Goal: Complete application form: Complete application form

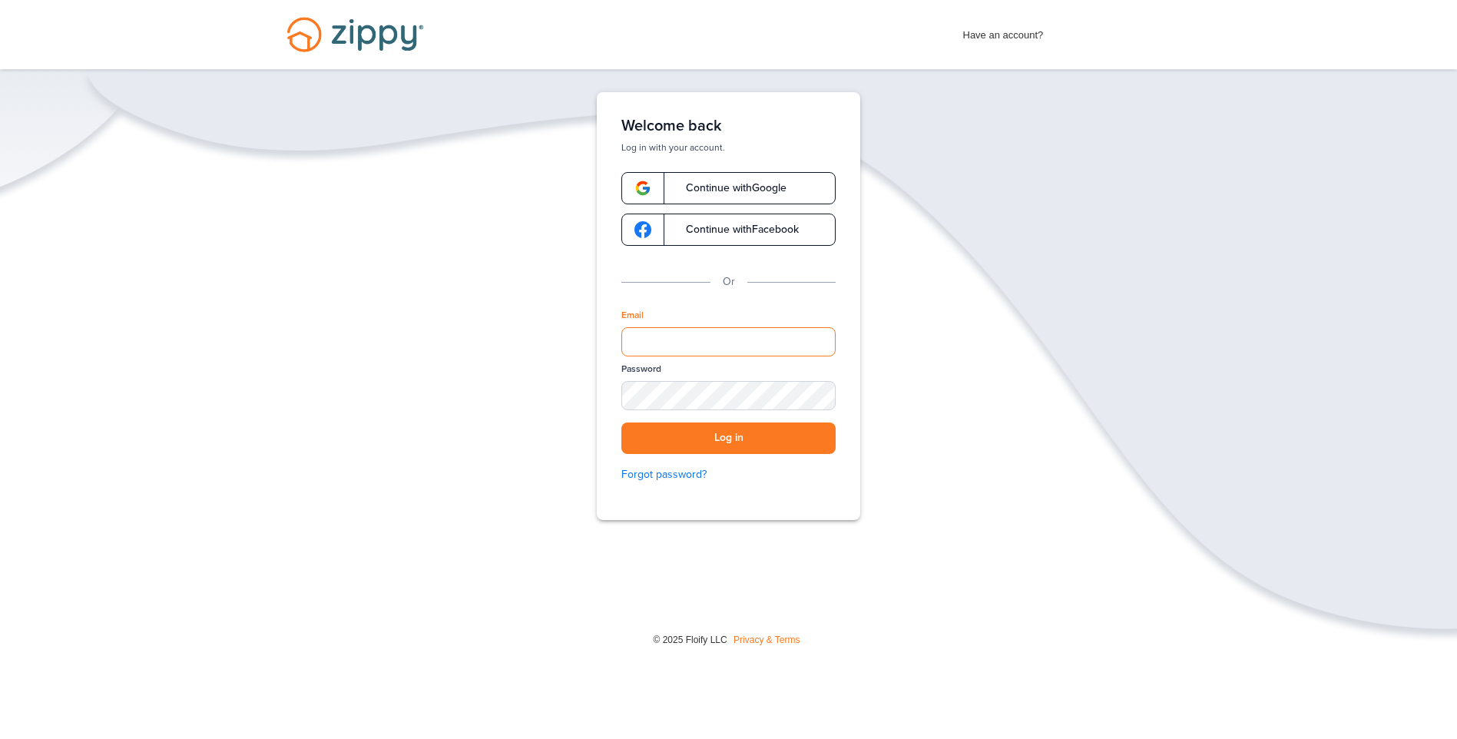
click at [794, 334] on input "Email" at bounding box center [729, 341] width 214 height 29
type input "**********"
click at [622, 423] on button "Log in" at bounding box center [729, 438] width 214 height 31
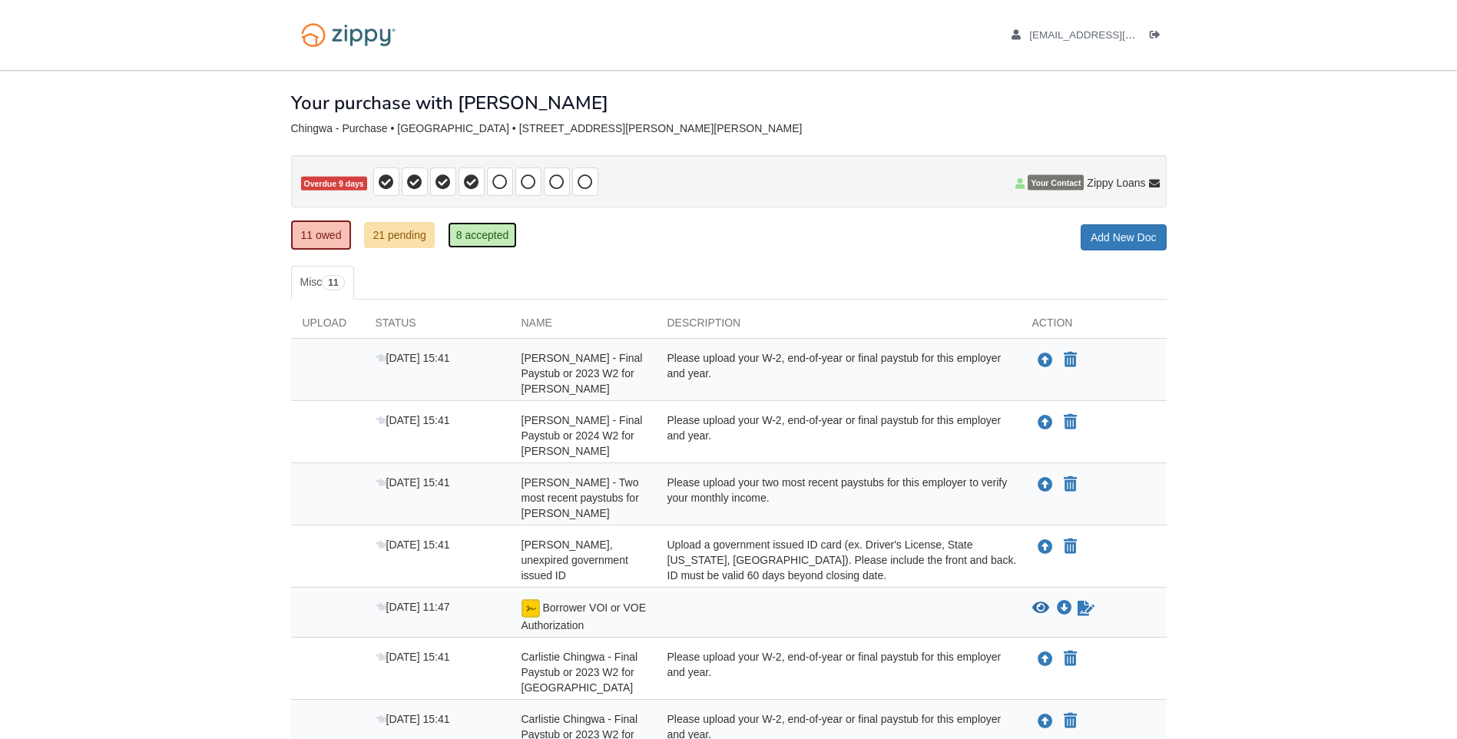
click at [462, 242] on link "8 accepted" at bounding box center [483, 235] width 70 height 26
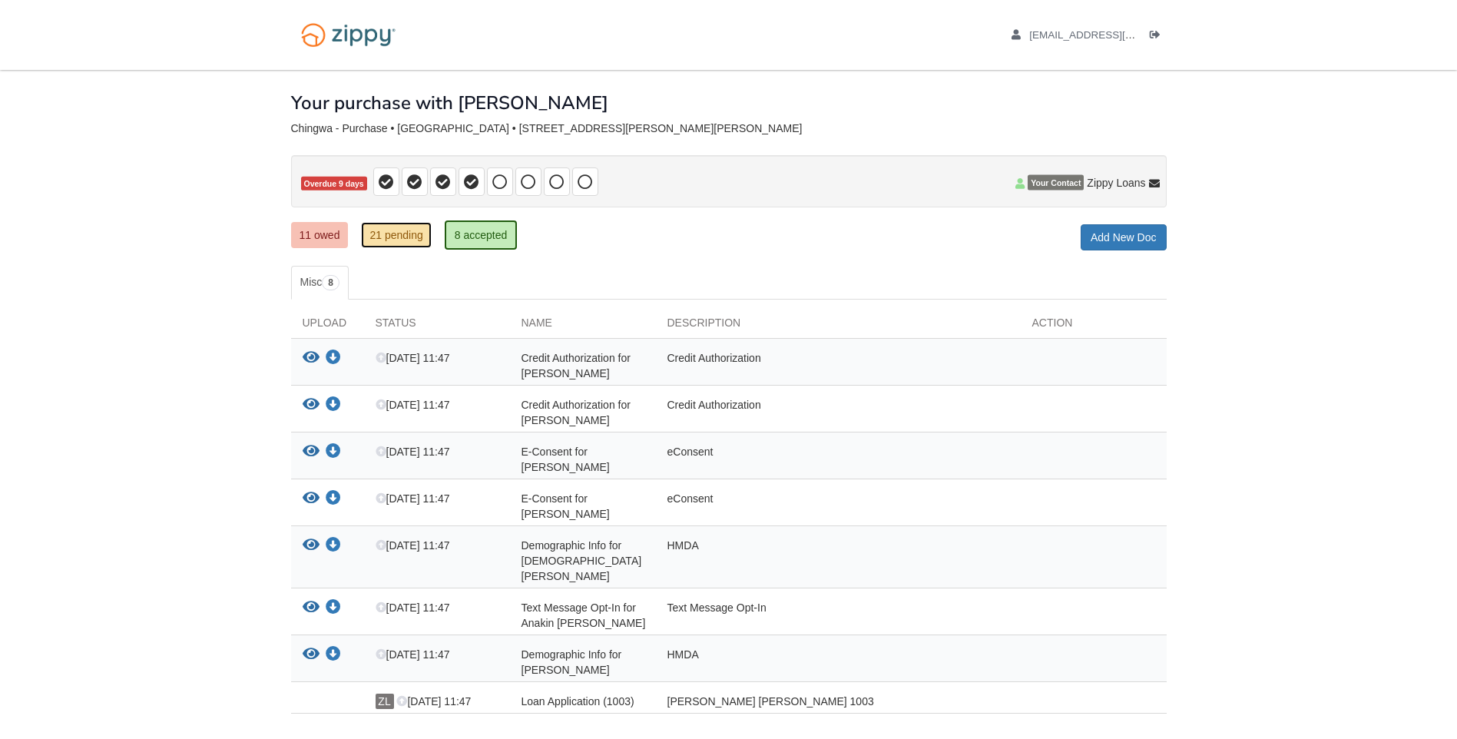
click at [416, 237] on link "21 pending" at bounding box center [396, 235] width 70 height 26
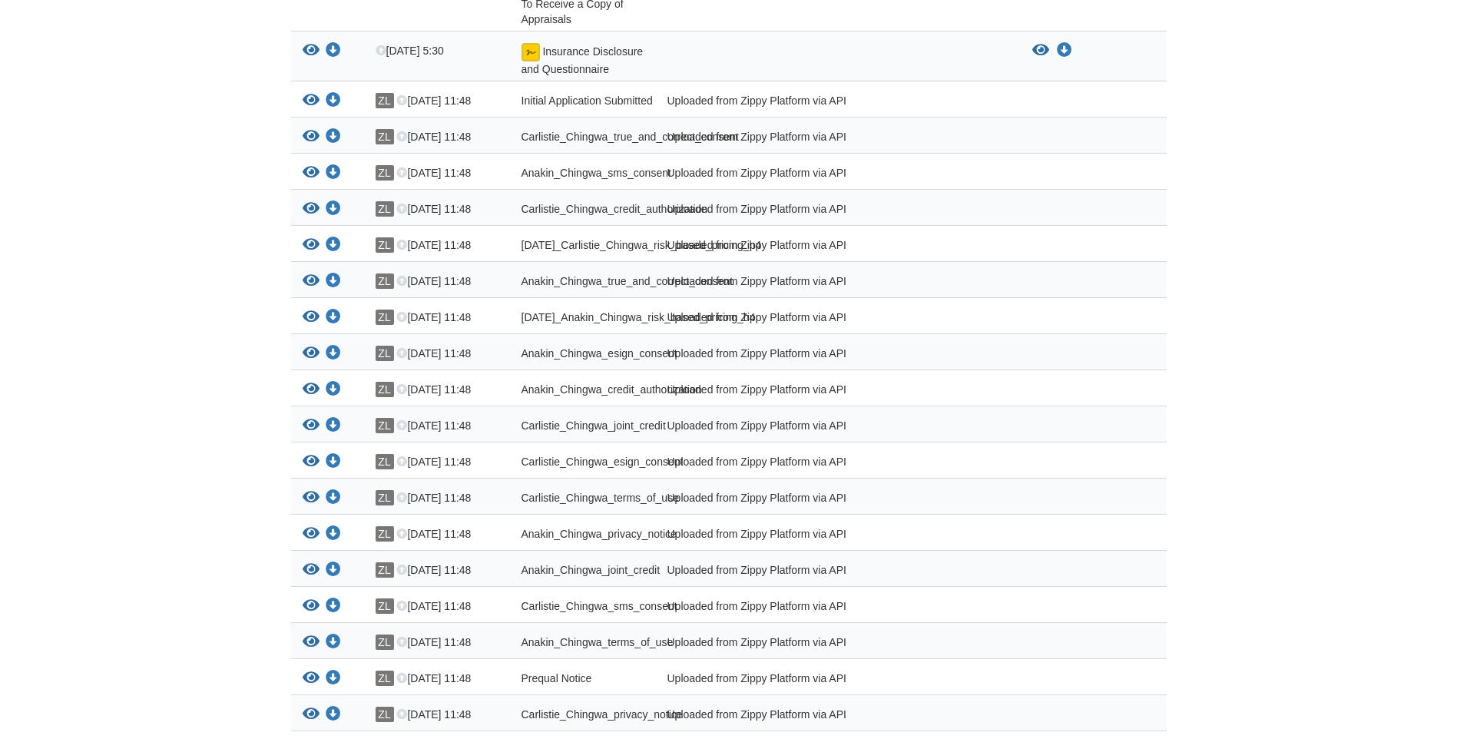
scroll to position [93, 0]
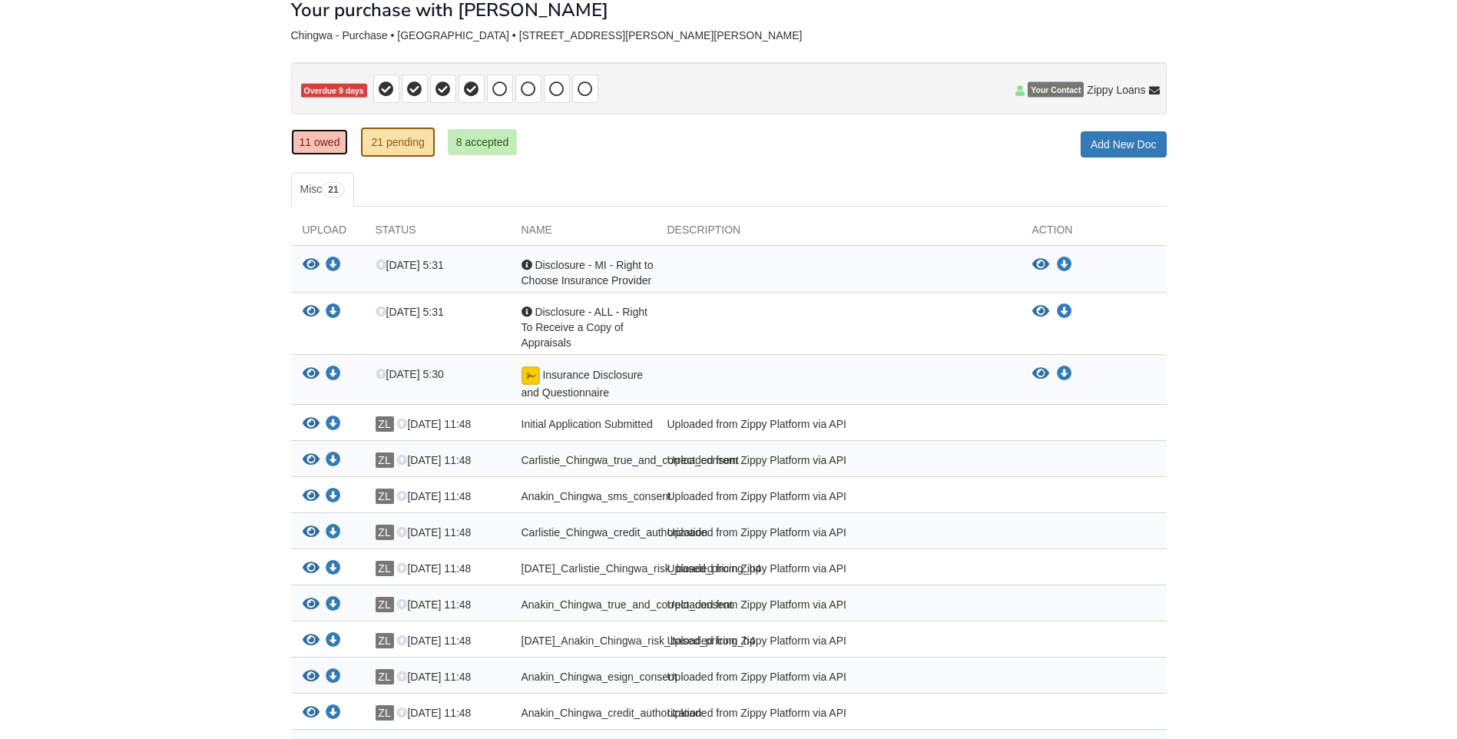
click at [298, 144] on link "11 owed" at bounding box center [320, 142] width 58 height 26
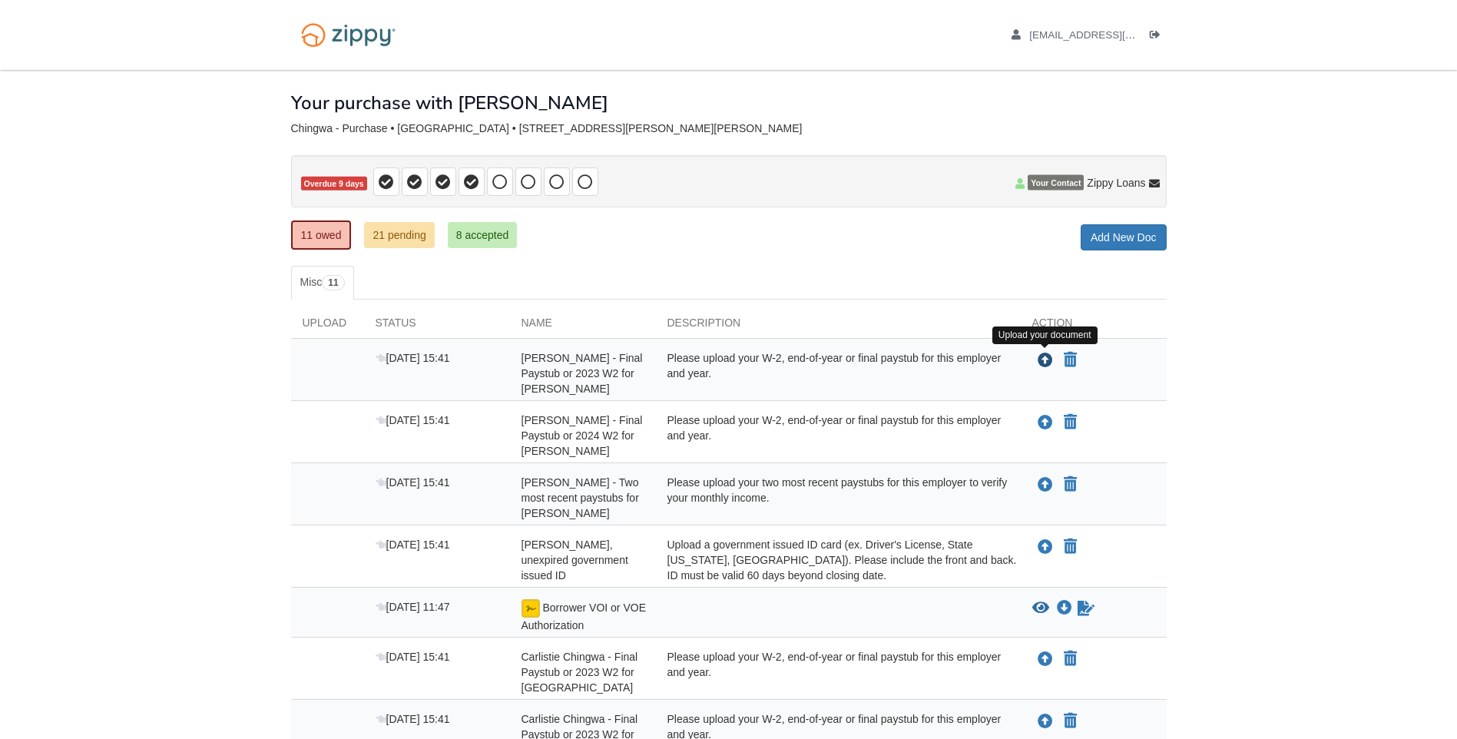
click at [1042, 362] on icon "Upload Anakin Chingwa - Final Paystub or 2023 W2 for MCDONALD'S" at bounding box center [1045, 360] width 15 height 15
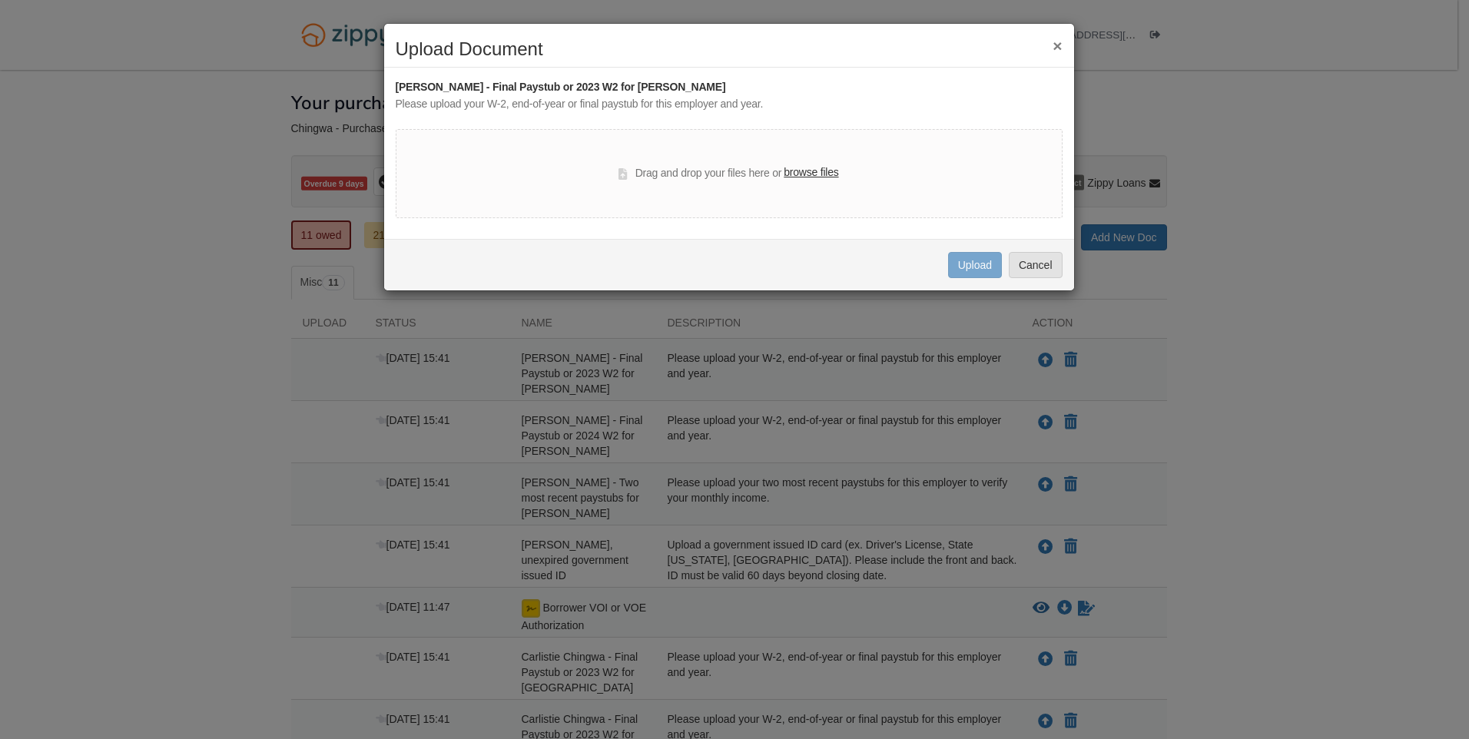
click at [839, 174] on div "Drag and drop your files here or browse files" at bounding box center [729, 173] width 667 height 89
click at [831, 174] on label "browse files" at bounding box center [811, 172] width 55 height 17
click at [0, 0] on input "browse files" at bounding box center [0, 0] width 0 height 0
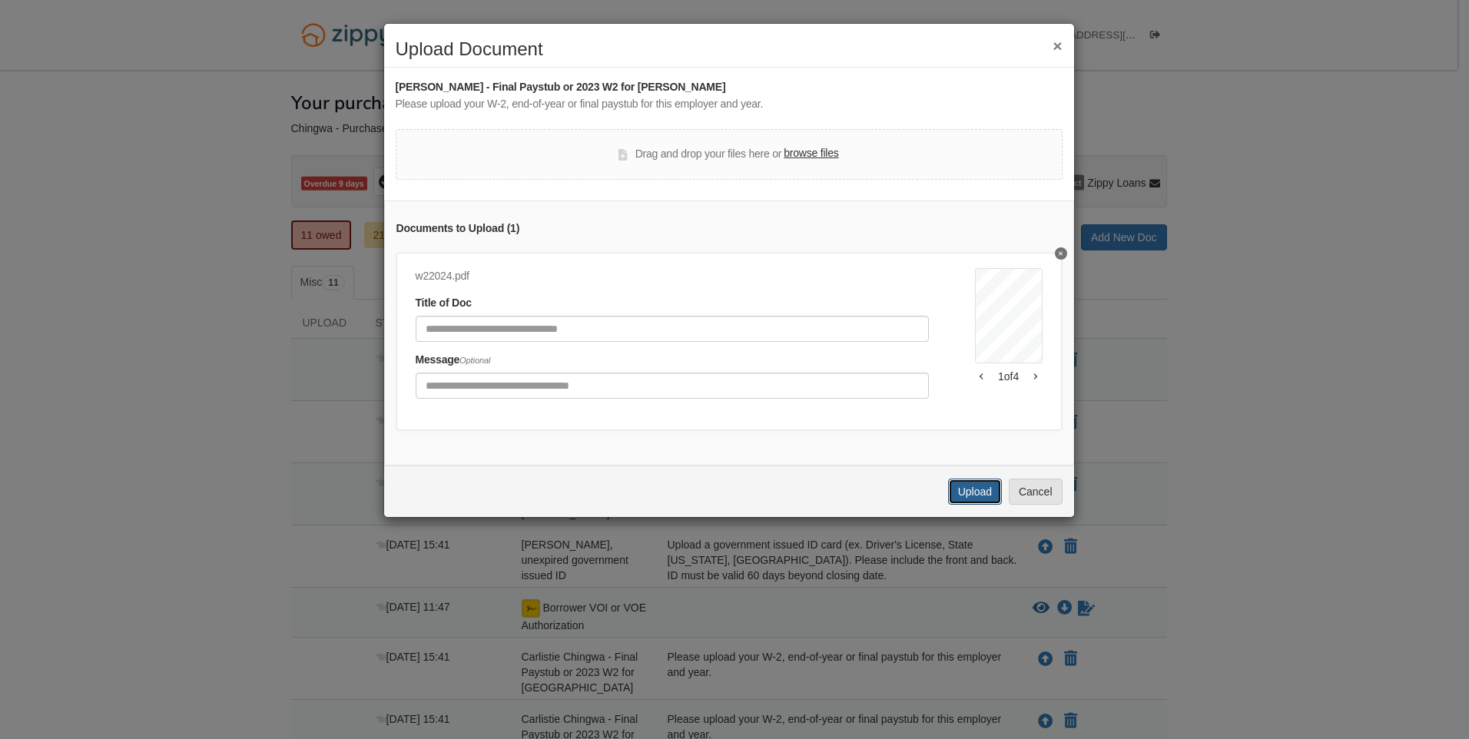
click at [962, 505] on button "Upload" at bounding box center [975, 492] width 54 height 26
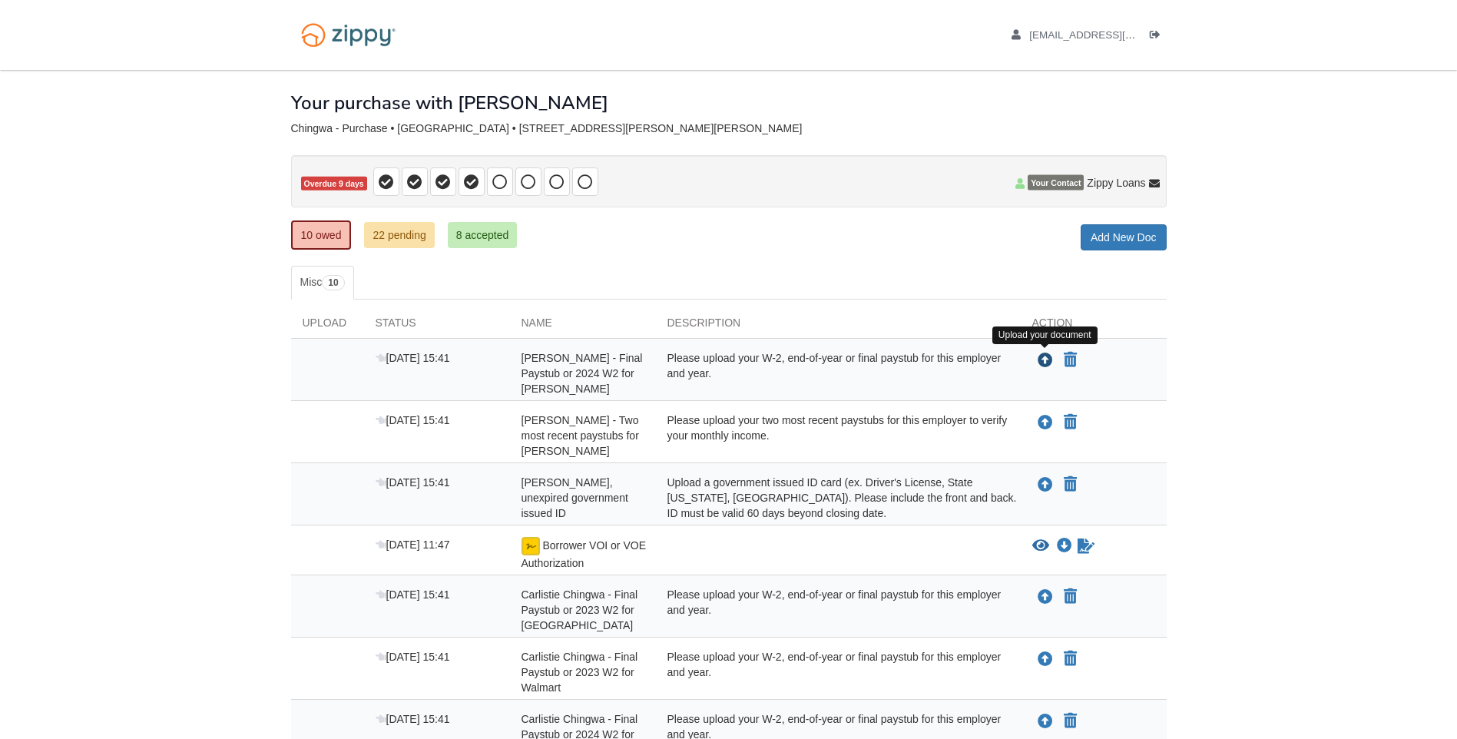
click at [1041, 356] on icon "Upload Anakin Chingwa - Final Paystub or 2024 W2 for MCDONALD'S" at bounding box center [1045, 360] width 15 height 15
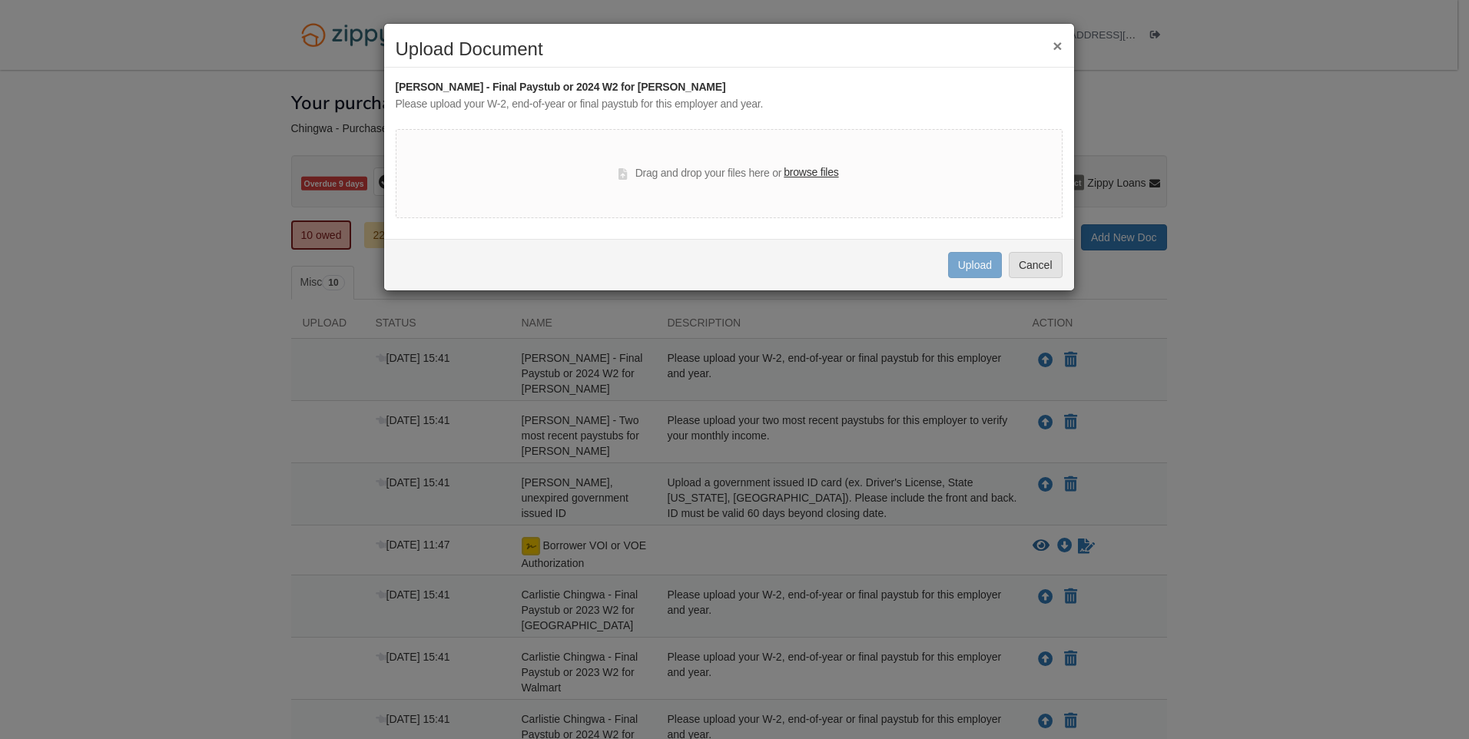
click at [807, 175] on label "browse files" at bounding box center [811, 172] width 55 height 17
click at [0, 0] on input "browse files" at bounding box center [0, 0] width 0 height 0
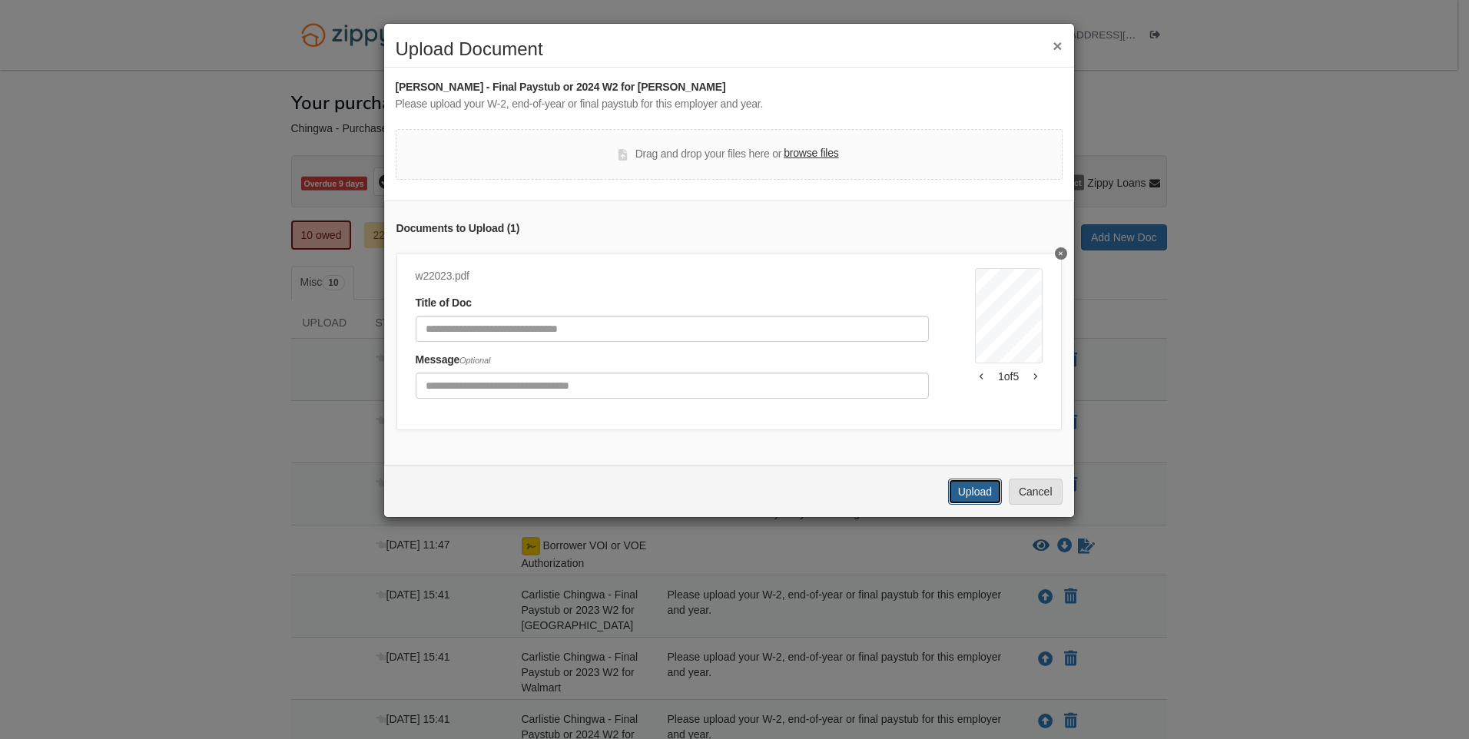
click at [980, 502] on button "Upload" at bounding box center [975, 492] width 54 height 26
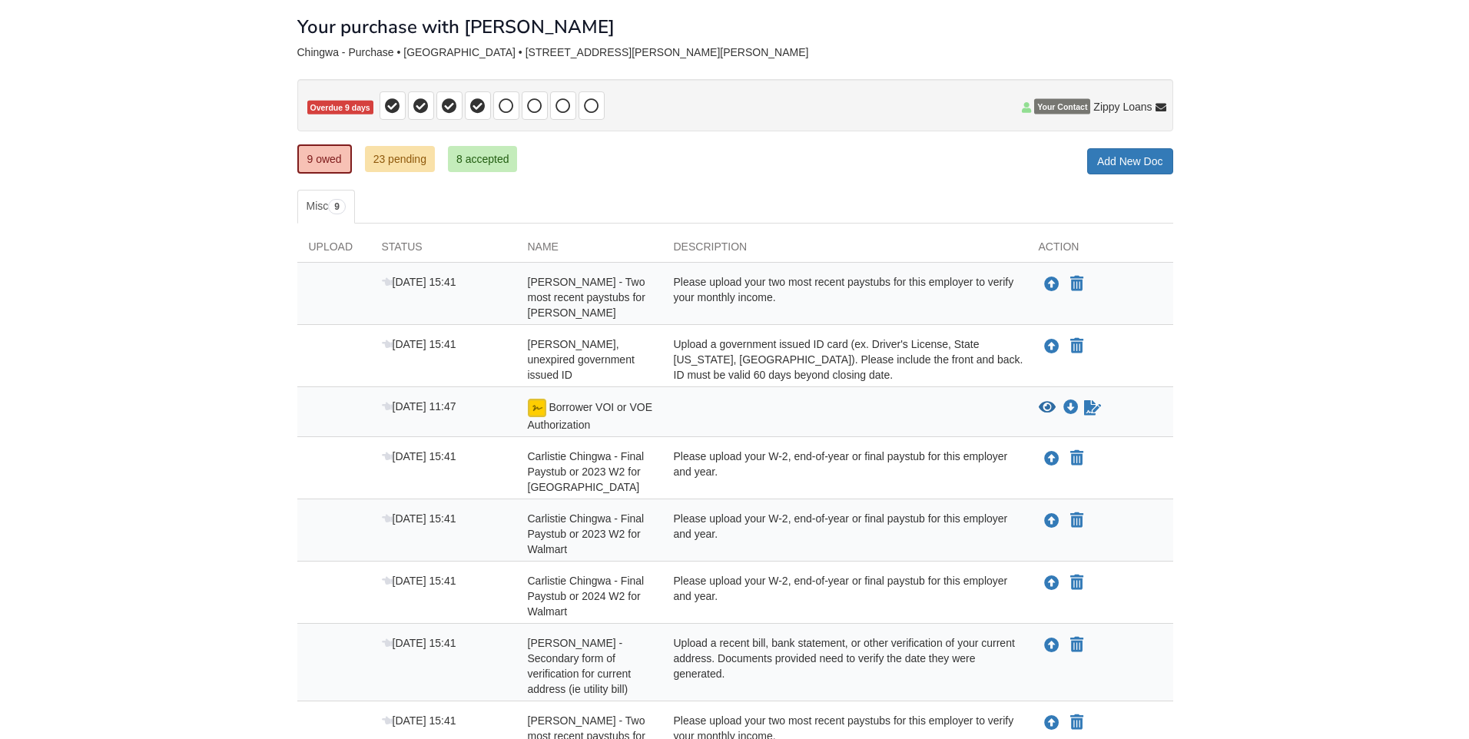
scroll to position [77, 0]
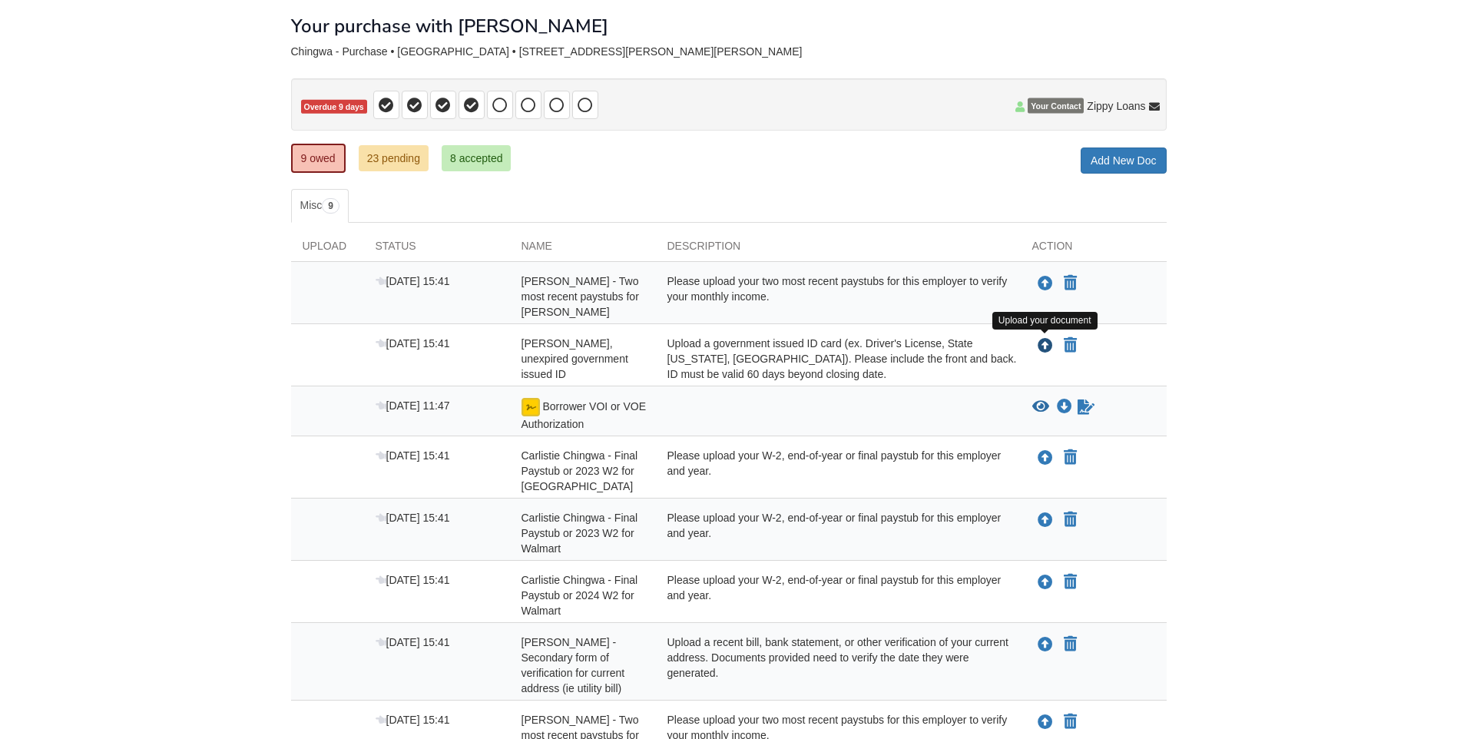
click at [1043, 346] on icon "Upload Anakin Chingwa - Valid, unexpired government issued ID" at bounding box center [1045, 346] width 15 height 15
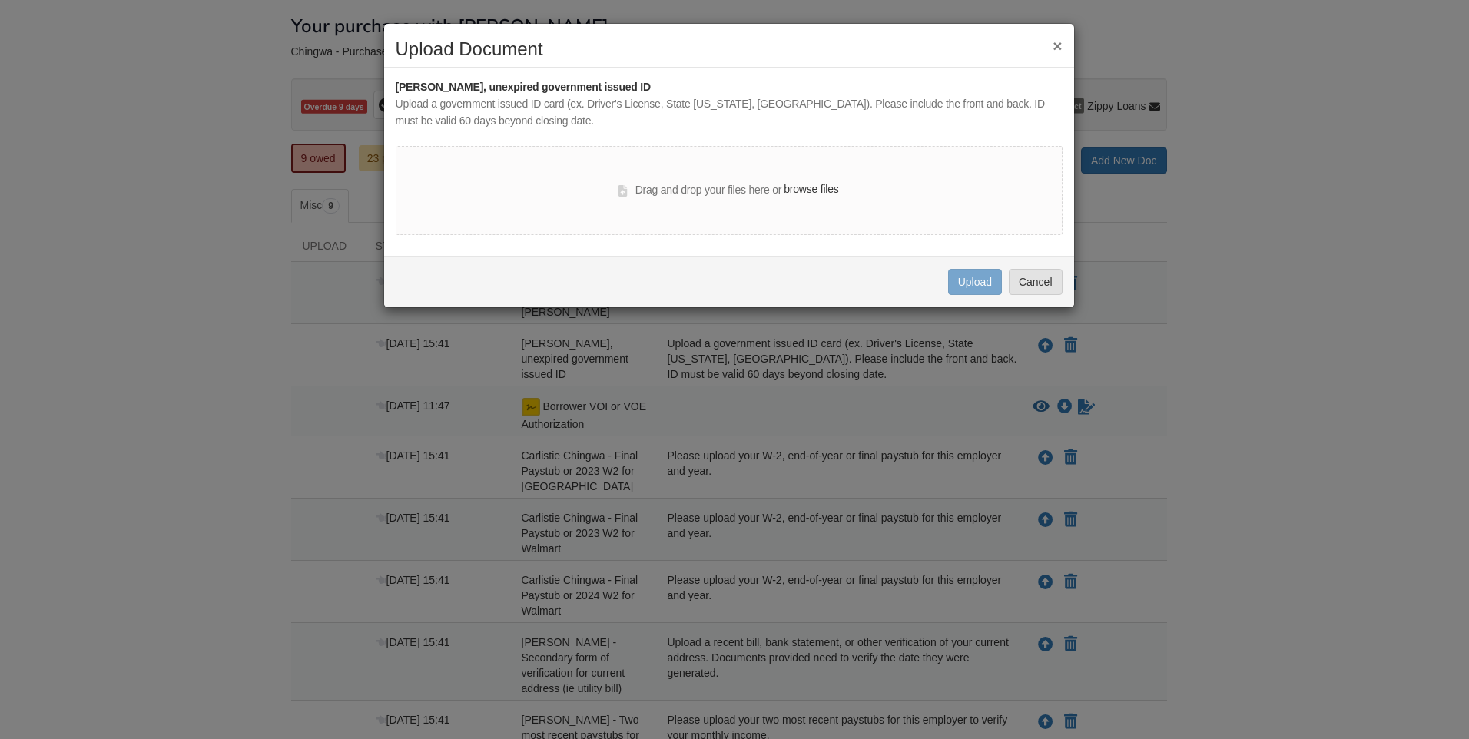
click at [810, 182] on label "browse files" at bounding box center [811, 189] width 55 height 17
click at [0, 0] on input "browse files" at bounding box center [0, 0] width 0 height 0
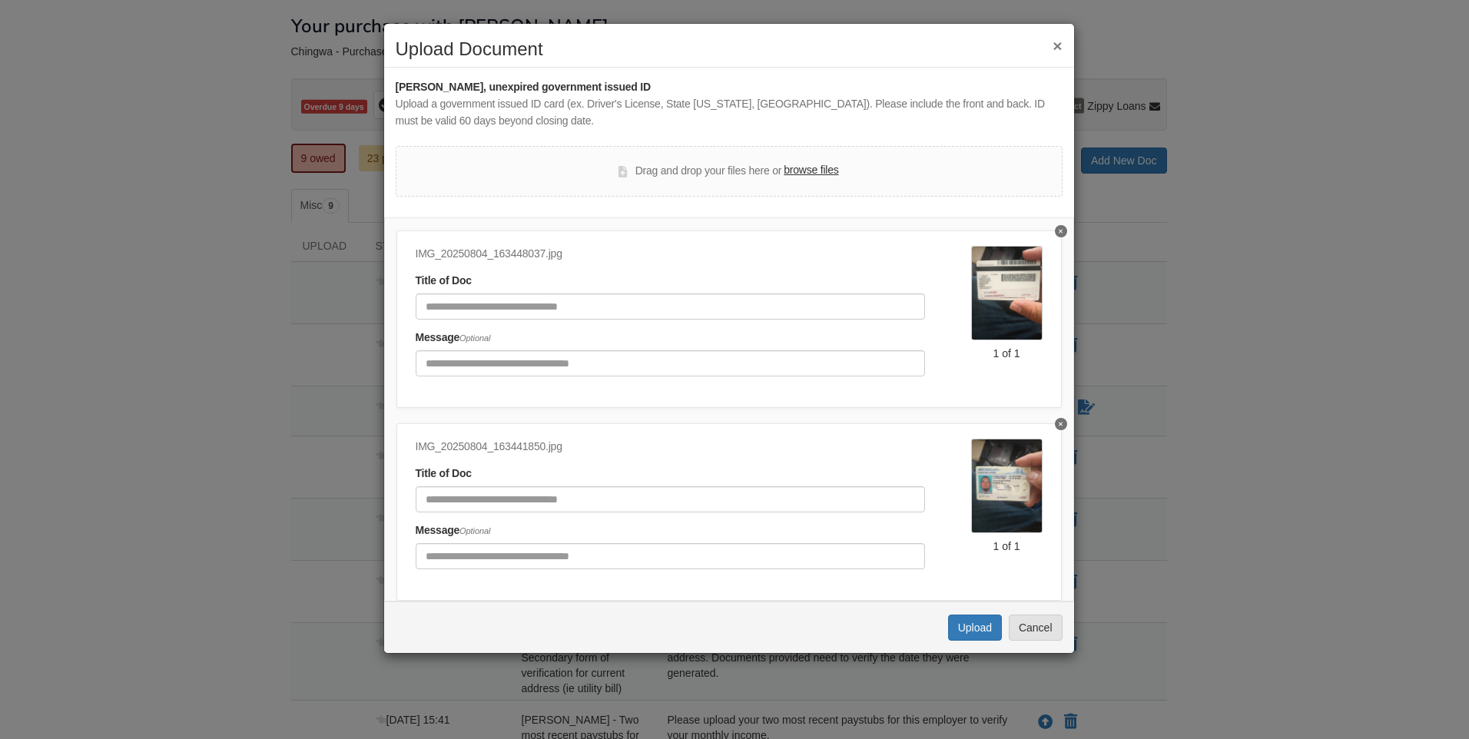
scroll to position [85, 0]
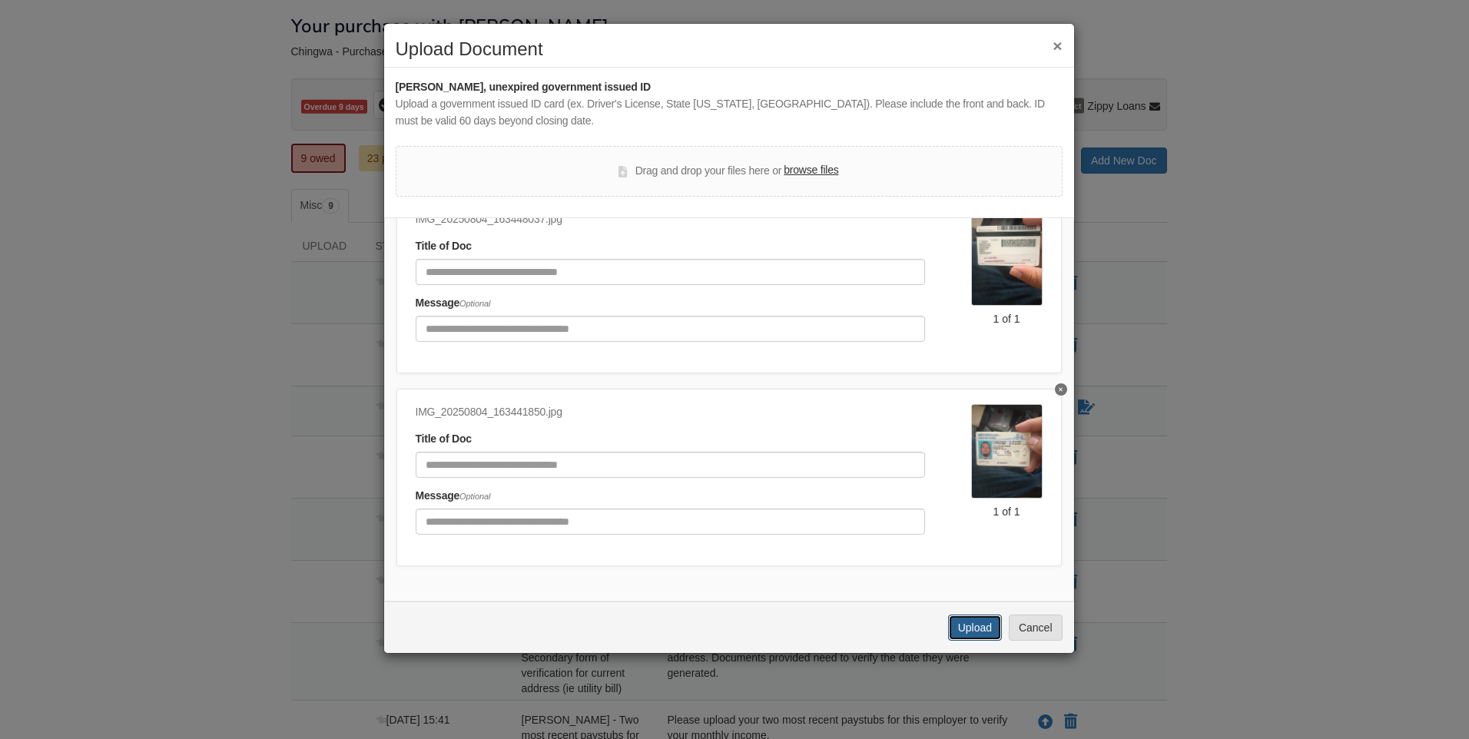
click at [993, 629] on button "Upload" at bounding box center [975, 628] width 54 height 26
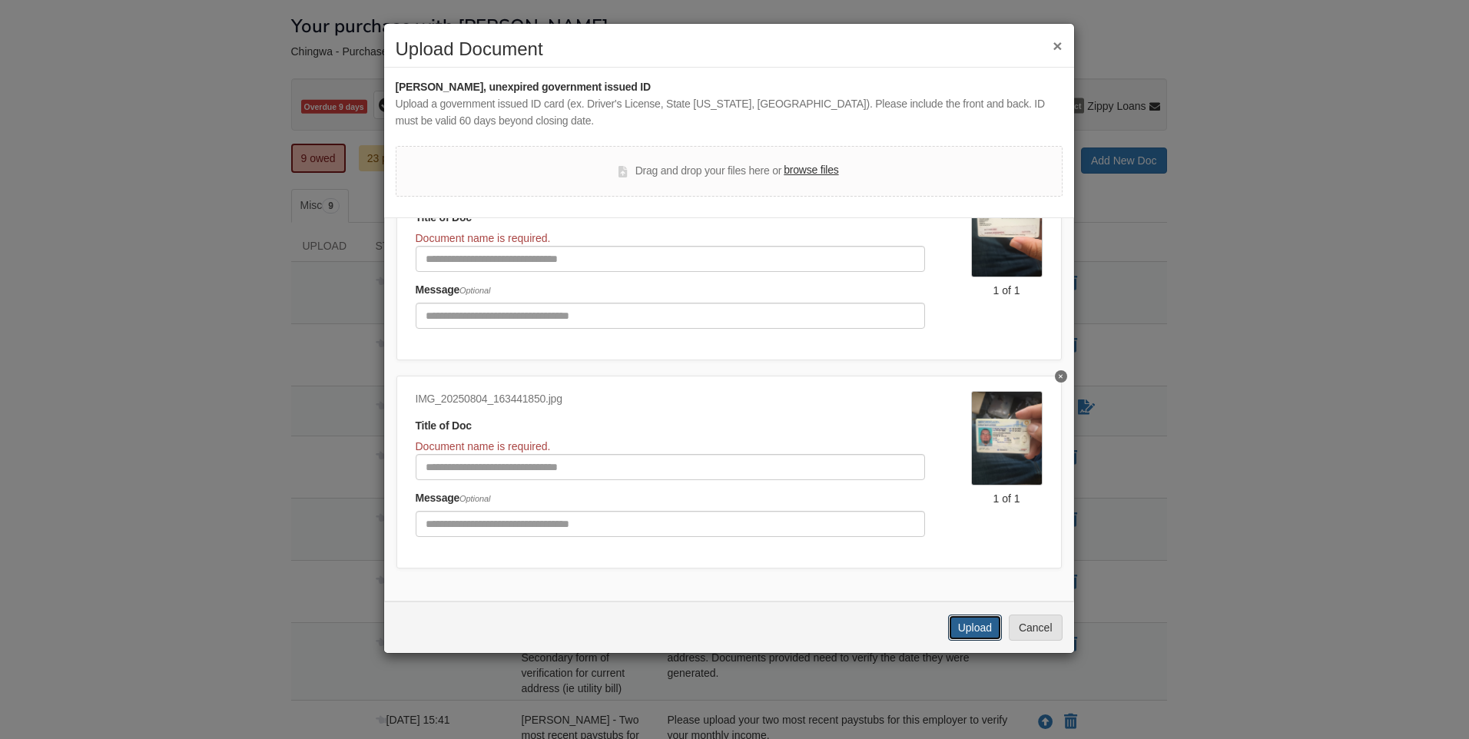
scroll to position [116, 0]
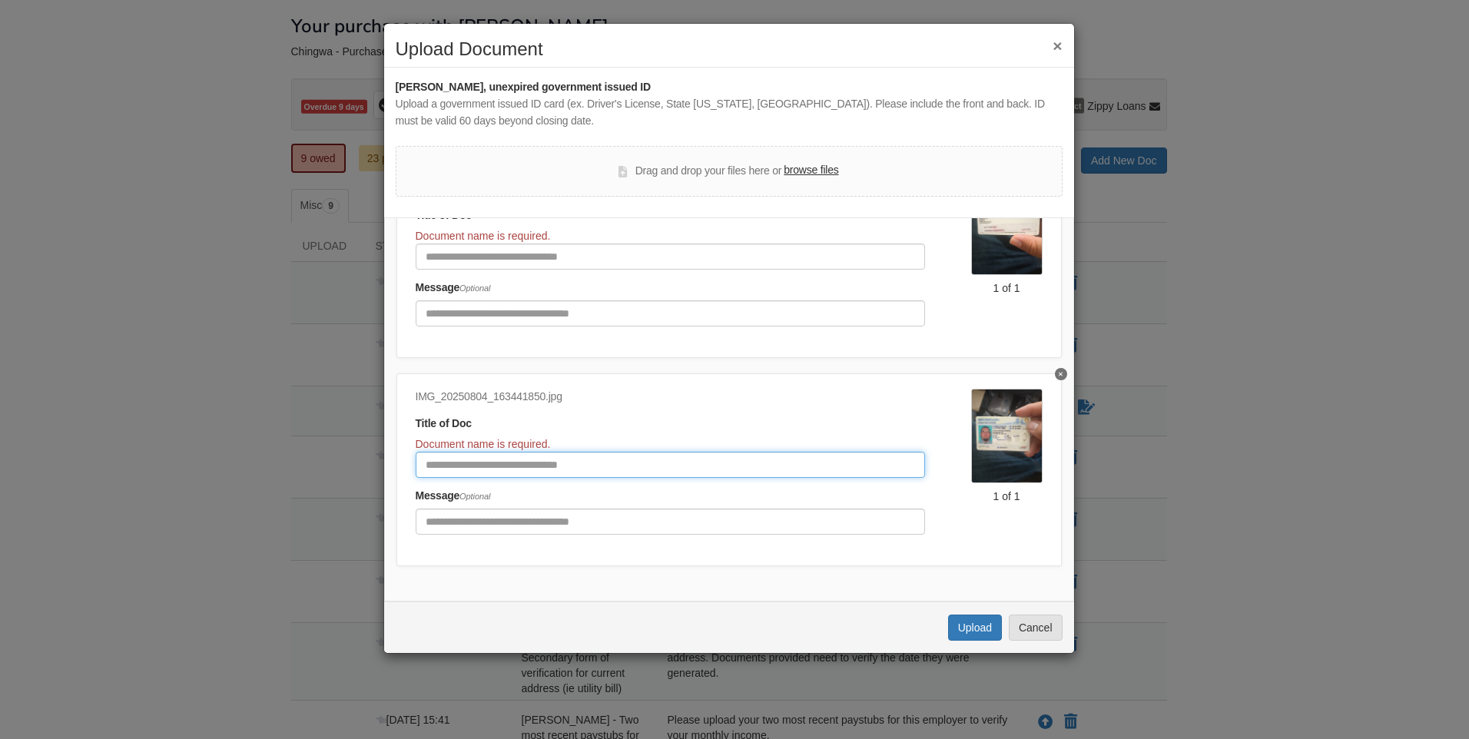
click at [651, 454] on input "Document Title" at bounding box center [670, 465] width 509 height 26
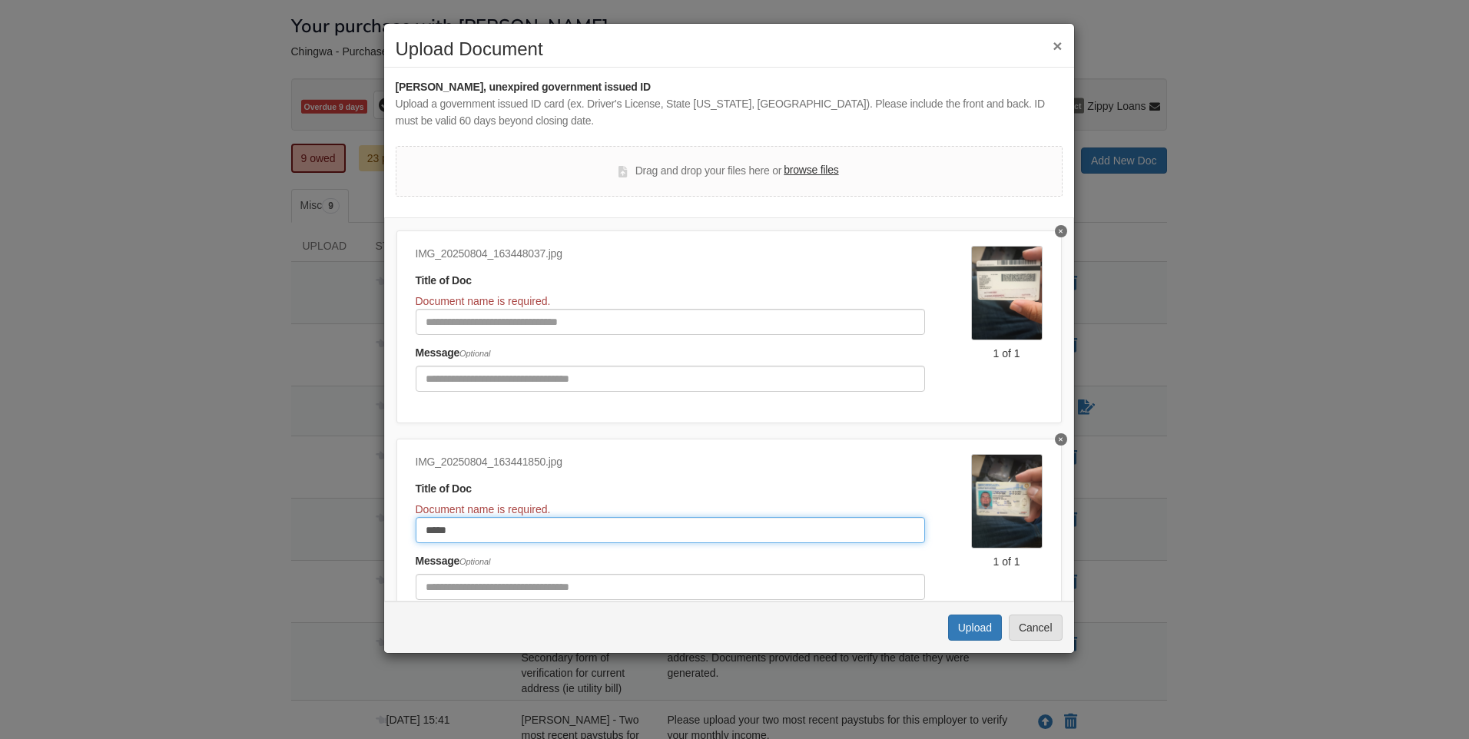
type input "*****"
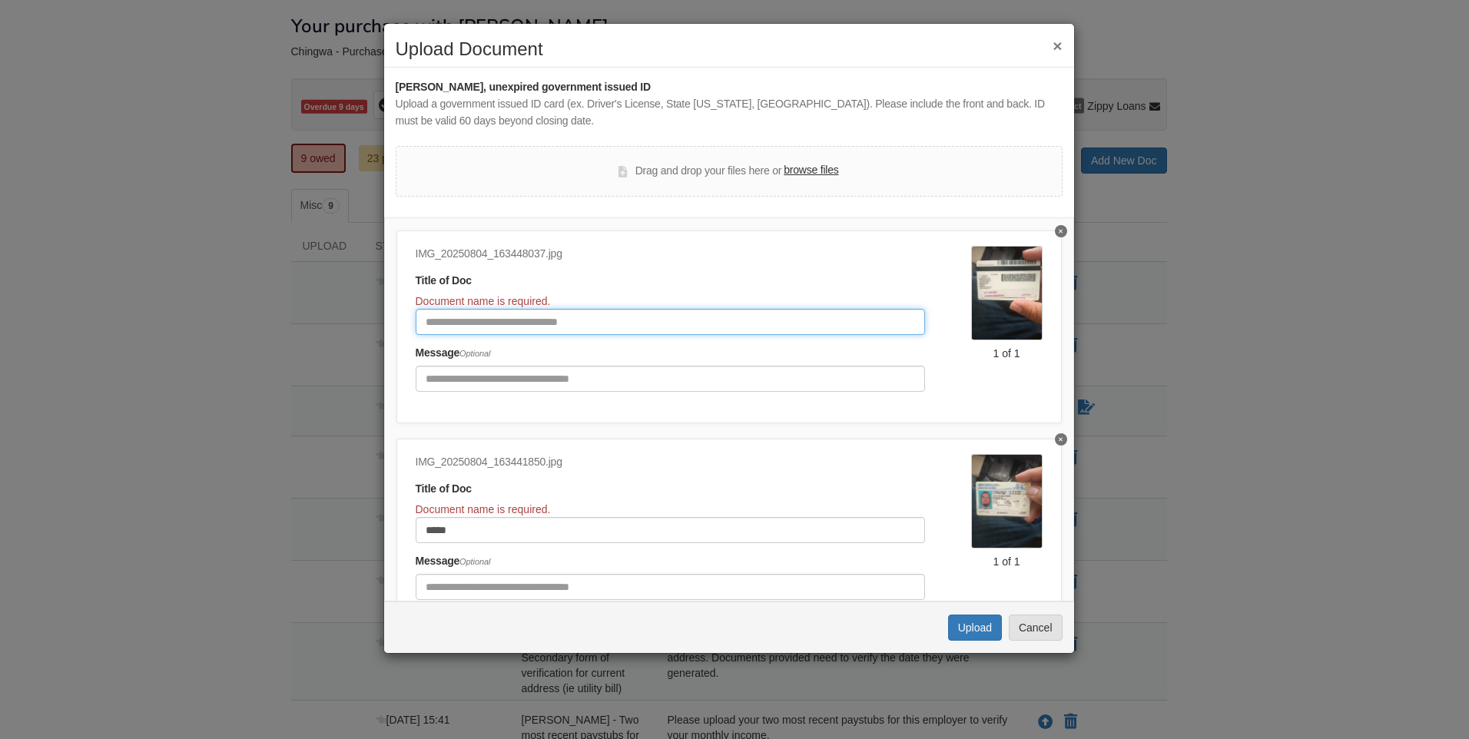
click at [532, 321] on input "Document Title" at bounding box center [670, 322] width 509 height 26
type input "****"
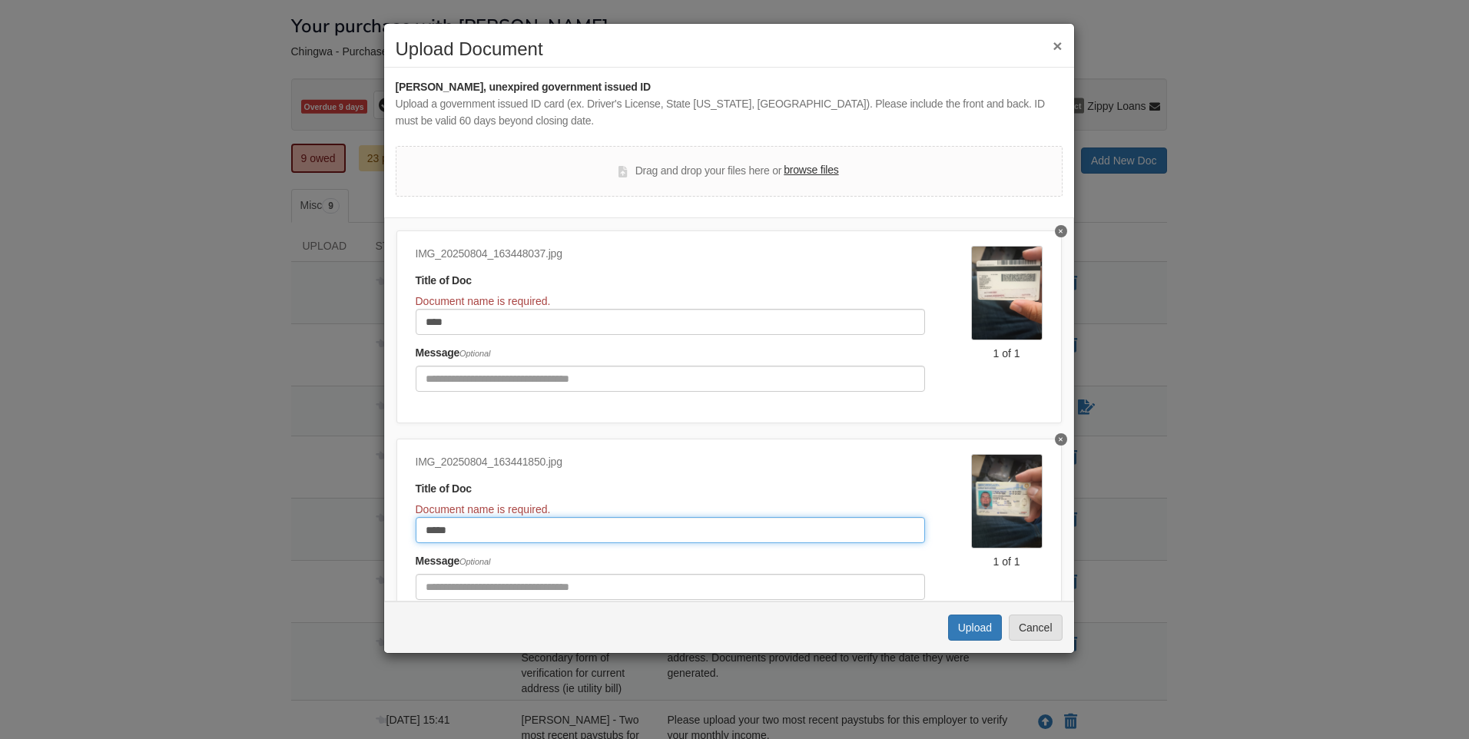
click at [634, 519] on input "*****" at bounding box center [670, 530] width 509 height 26
type input "*****"
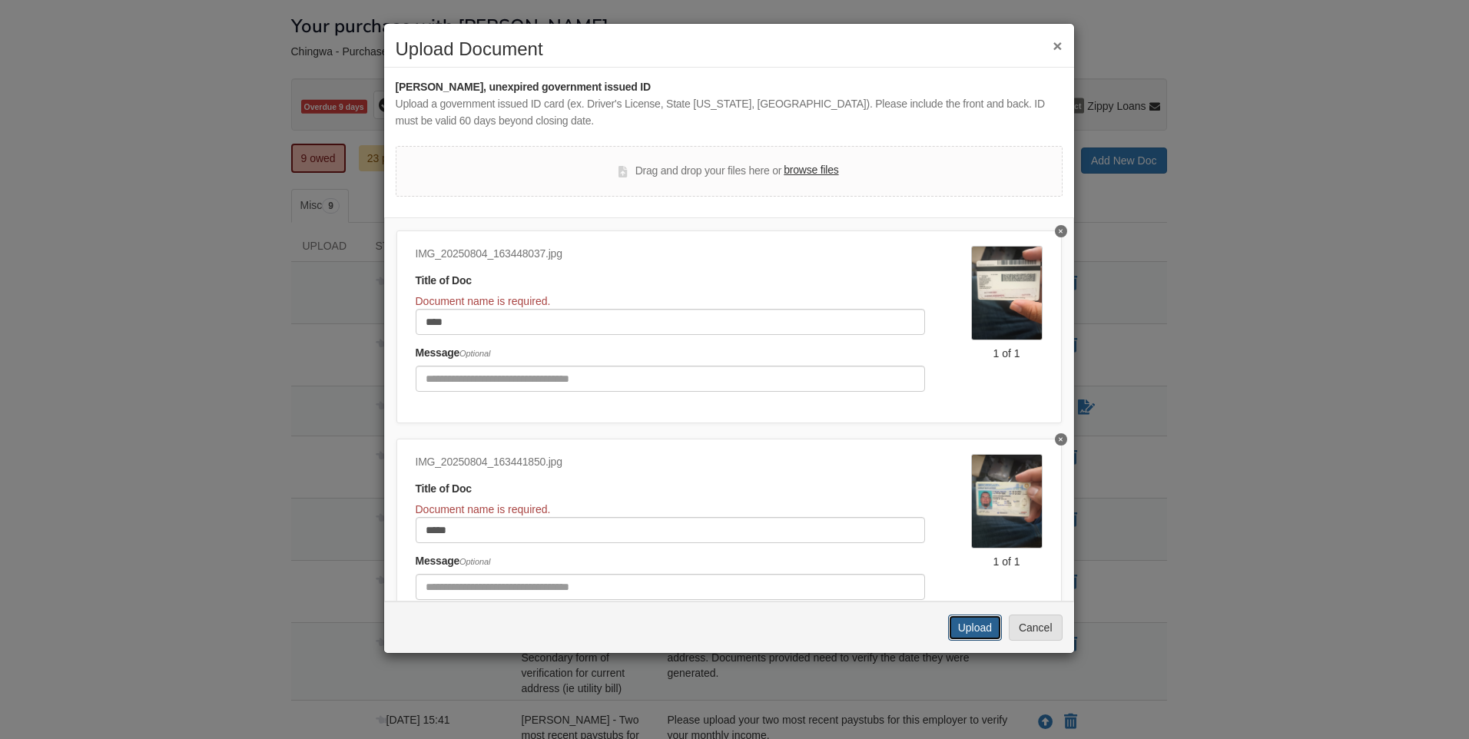
click at [983, 627] on button "Upload" at bounding box center [975, 628] width 54 height 26
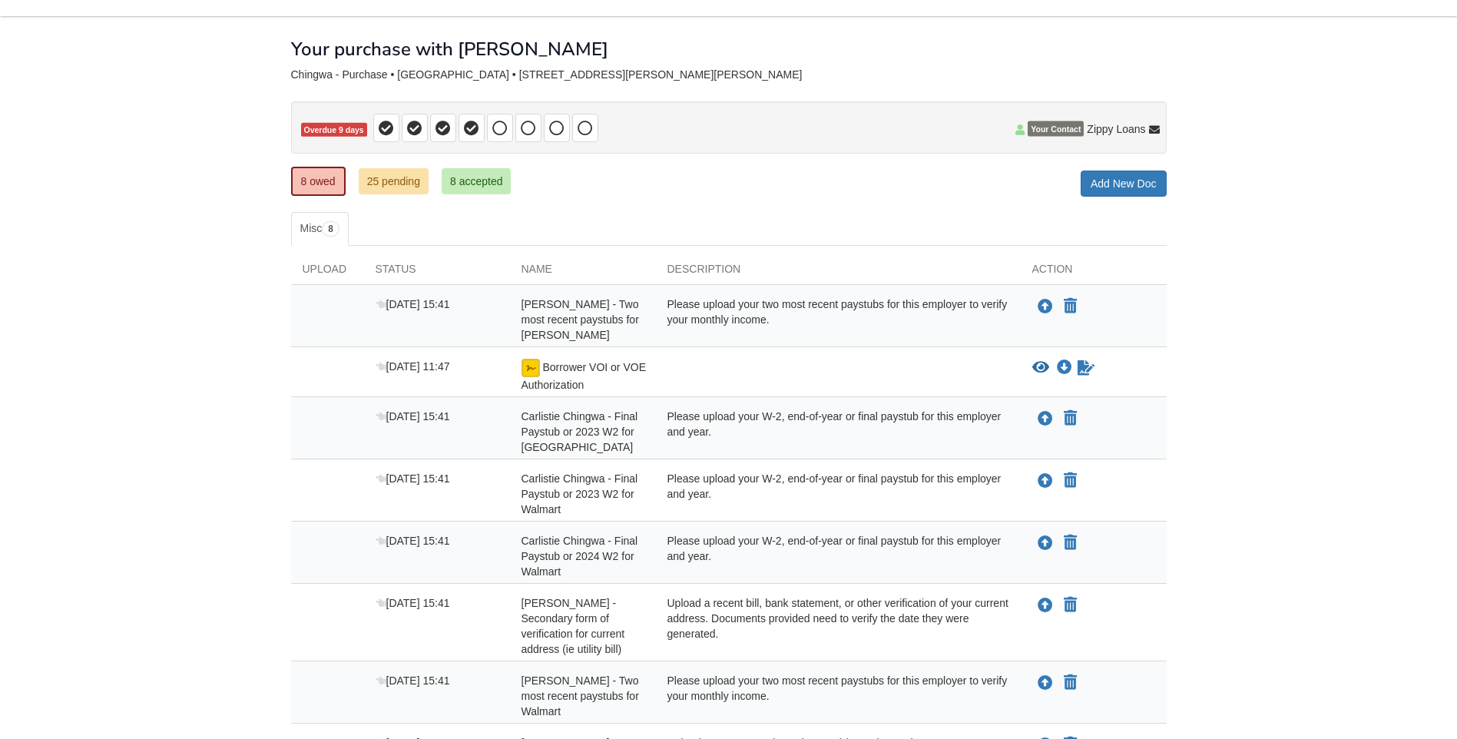
scroll to position [131, 0]
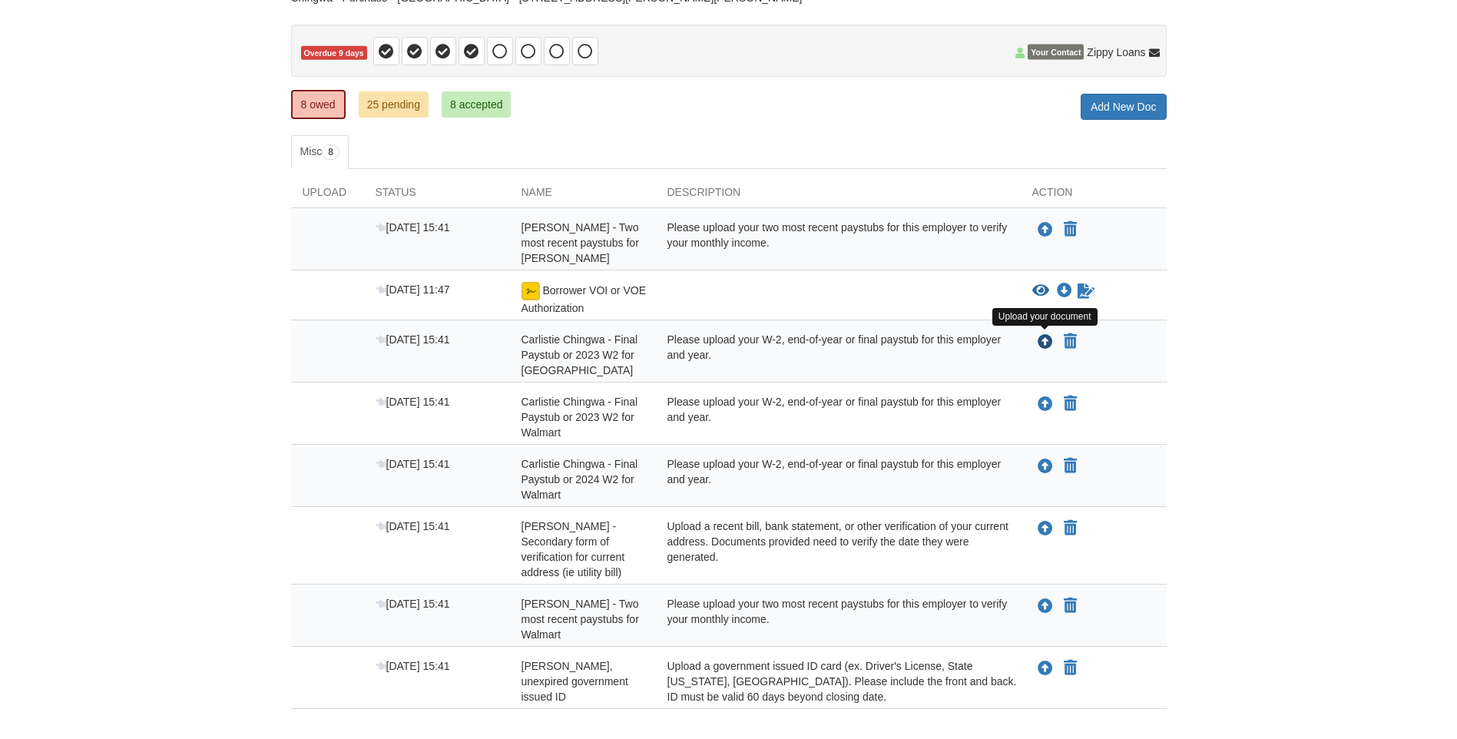
click at [1048, 343] on icon "Upload Carlistie Chingwa - Final Paystub or 2023 W2 for Odawa Casino" at bounding box center [1045, 342] width 15 height 15
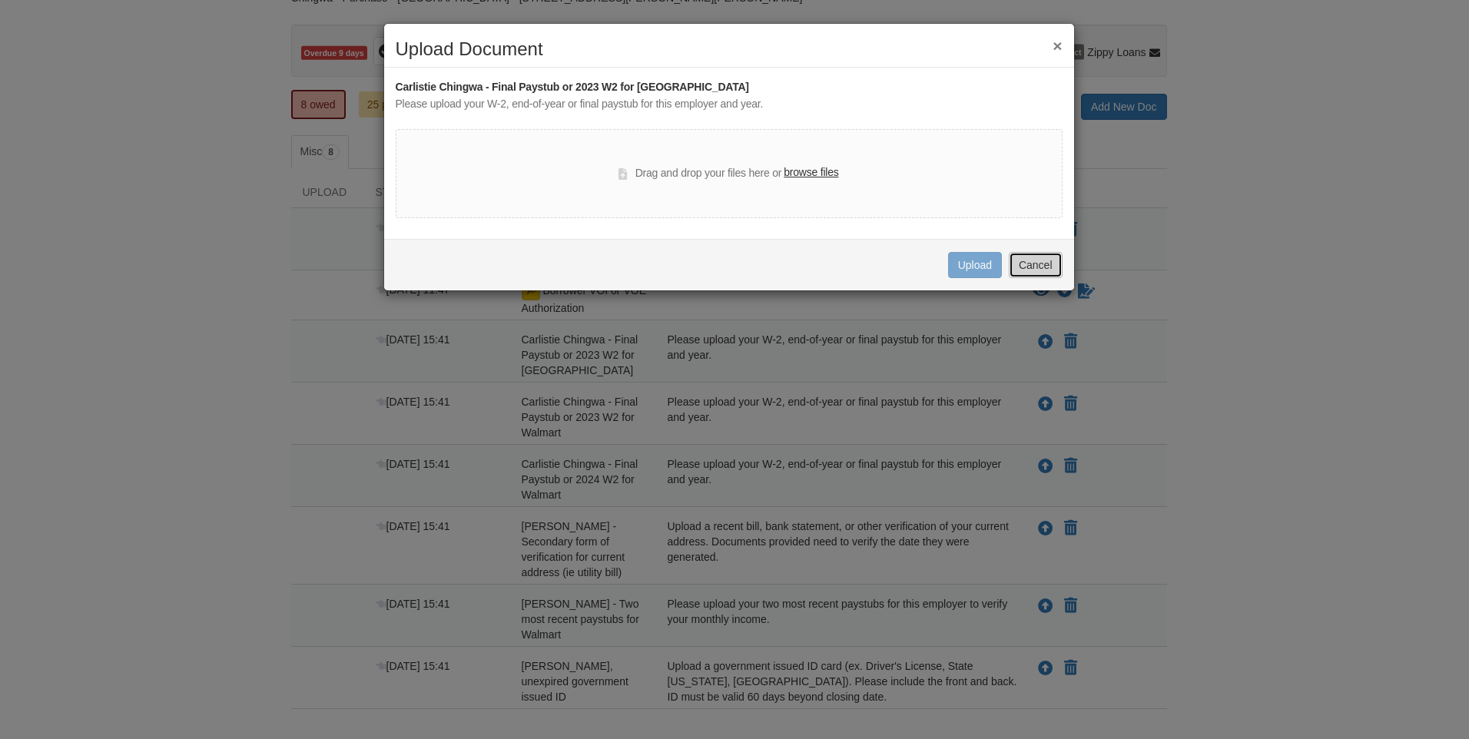
click at [1033, 265] on button "Cancel" at bounding box center [1036, 265] width 54 height 26
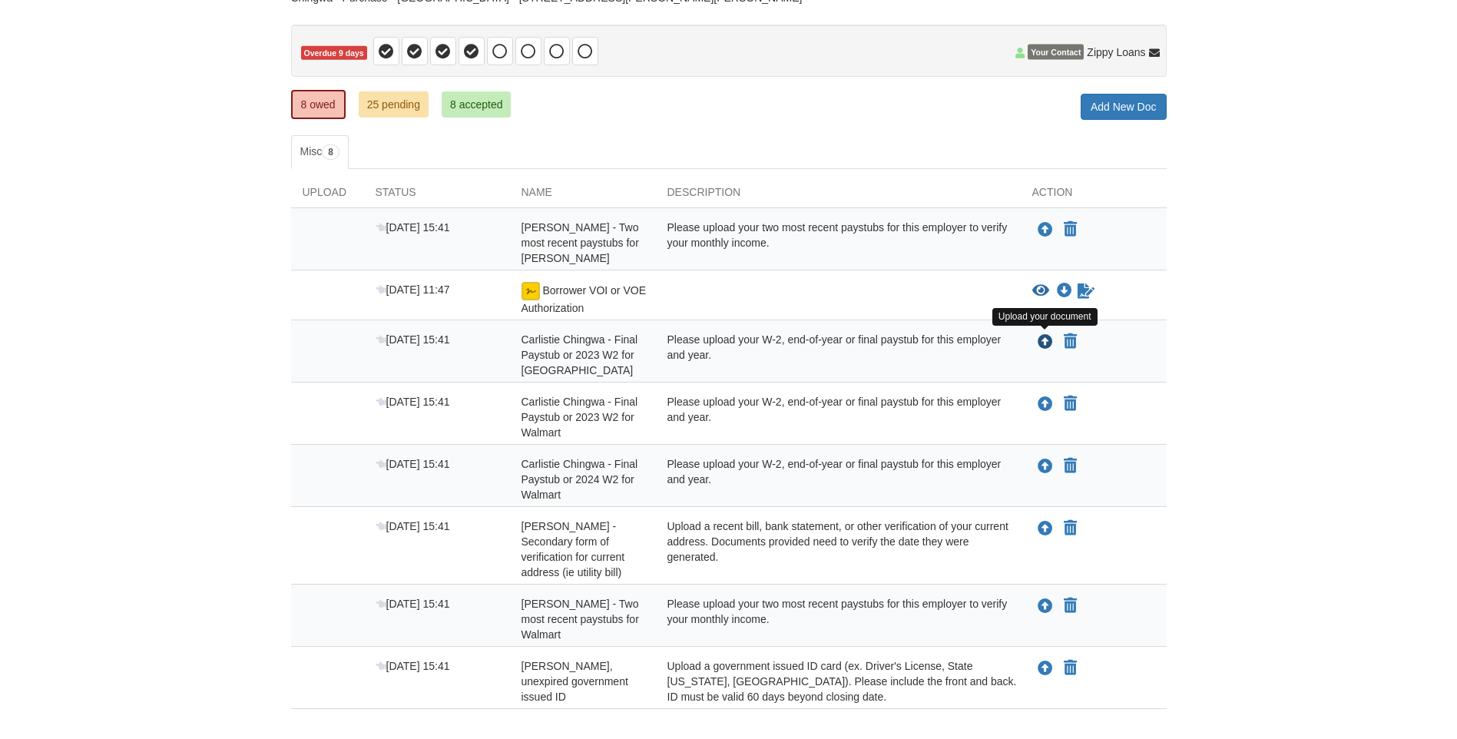
click at [1040, 343] on icon "Upload Carlistie Chingwa - Final Paystub or 2023 W2 for Odawa Casino" at bounding box center [1045, 342] width 15 height 15
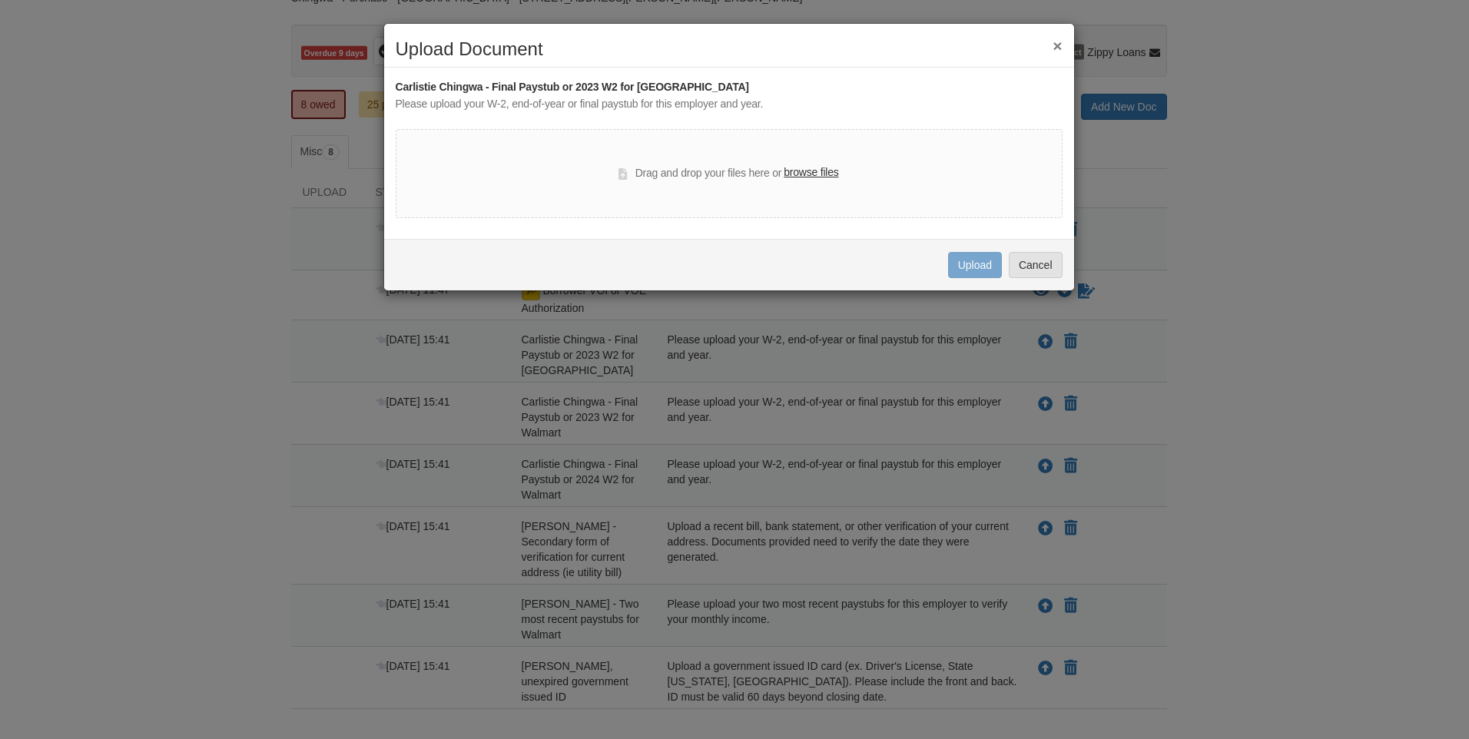
click at [797, 173] on label "browse files" at bounding box center [811, 172] width 55 height 17
click at [0, 0] on input "browse files" at bounding box center [0, 0] width 0 height 0
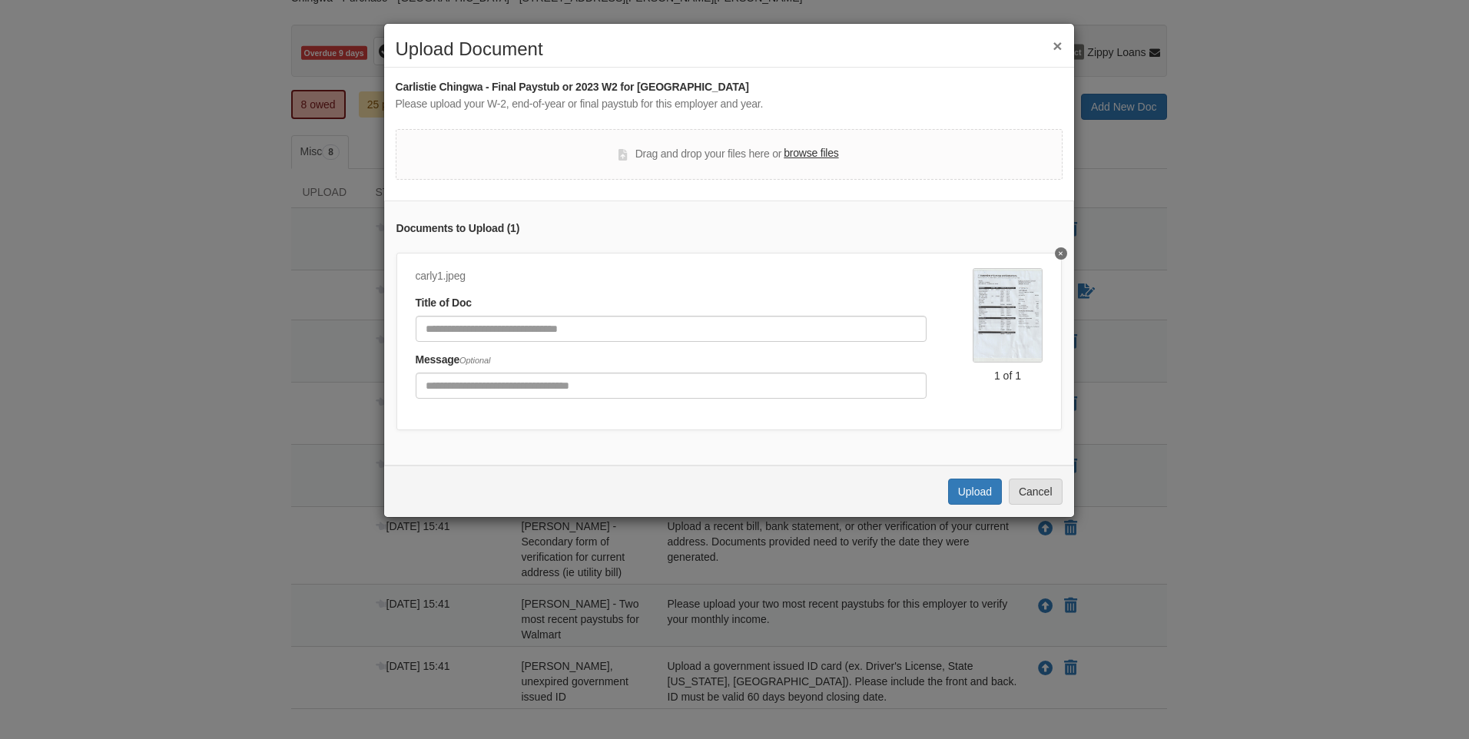
click at [988, 308] on img at bounding box center [1007, 315] width 69 height 94
click at [988, 309] on img at bounding box center [1007, 315] width 69 height 94
click at [1046, 260] on div "carly1.jpeg Title of Doc Message Optional 1 of 1" at bounding box center [728, 341] width 665 height 177
click at [1055, 257] on button "Delete undefined" at bounding box center [1061, 253] width 12 height 12
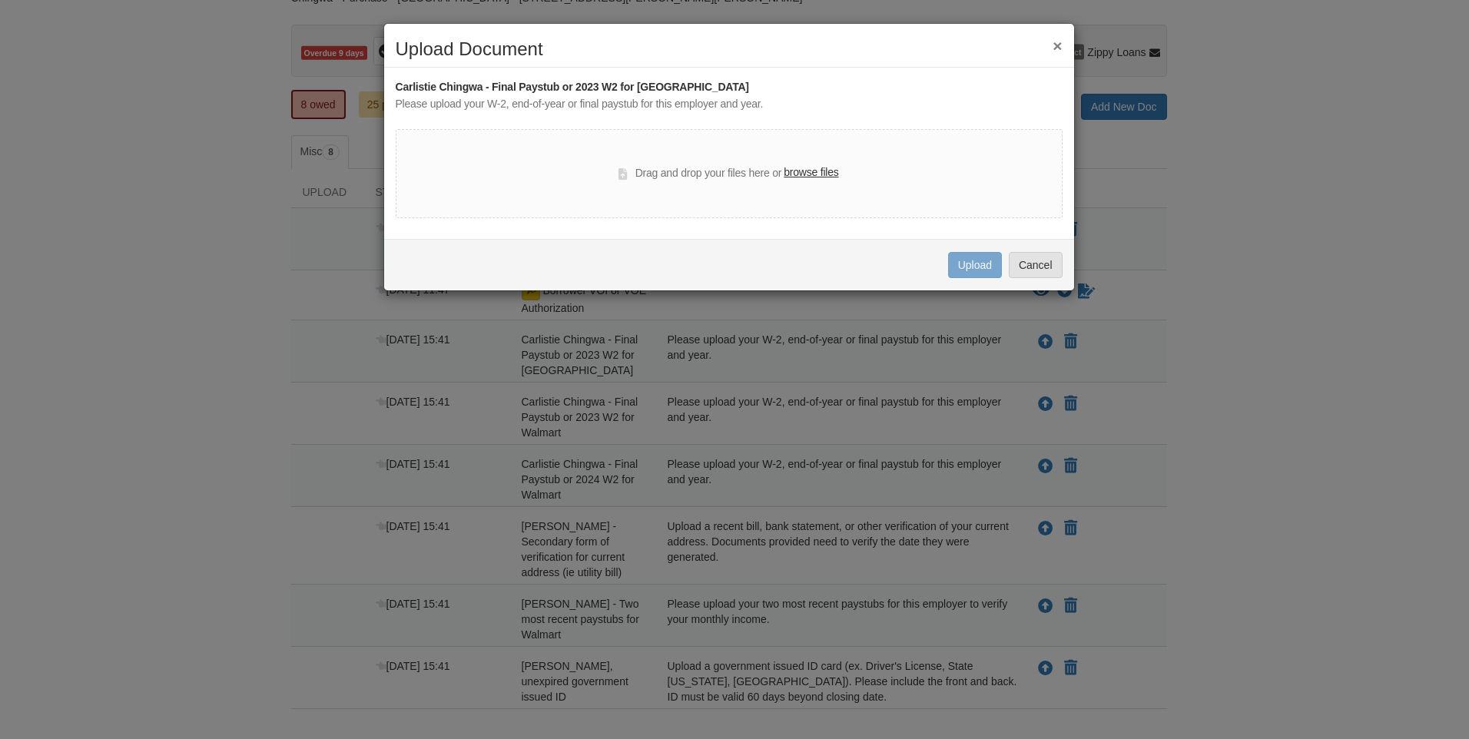
click at [834, 167] on label "browse files" at bounding box center [811, 172] width 55 height 17
click at [0, 0] on input "browse files" at bounding box center [0, 0] width 0 height 0
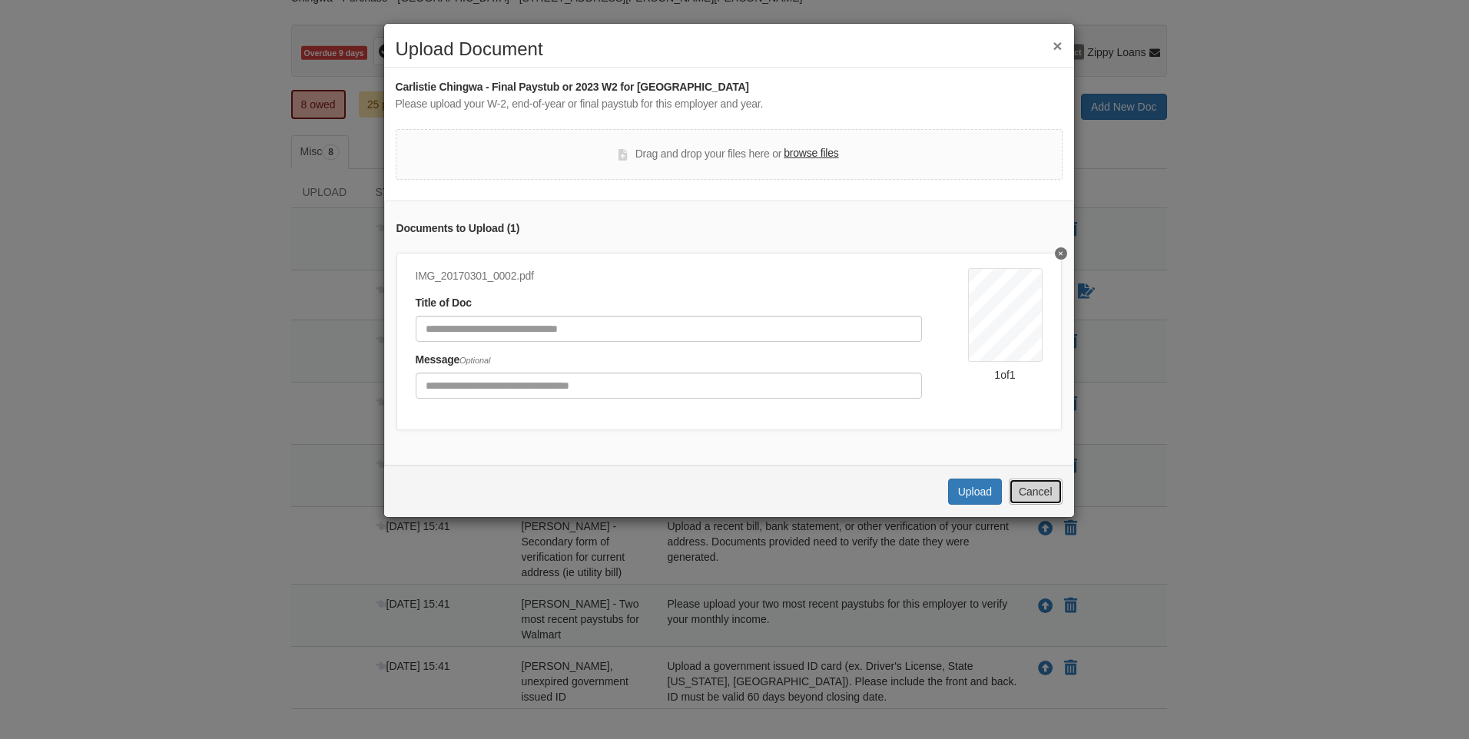
click at [1026, 505] on button "Cancel" at bounding box center [1036, 492] width 54 height 26
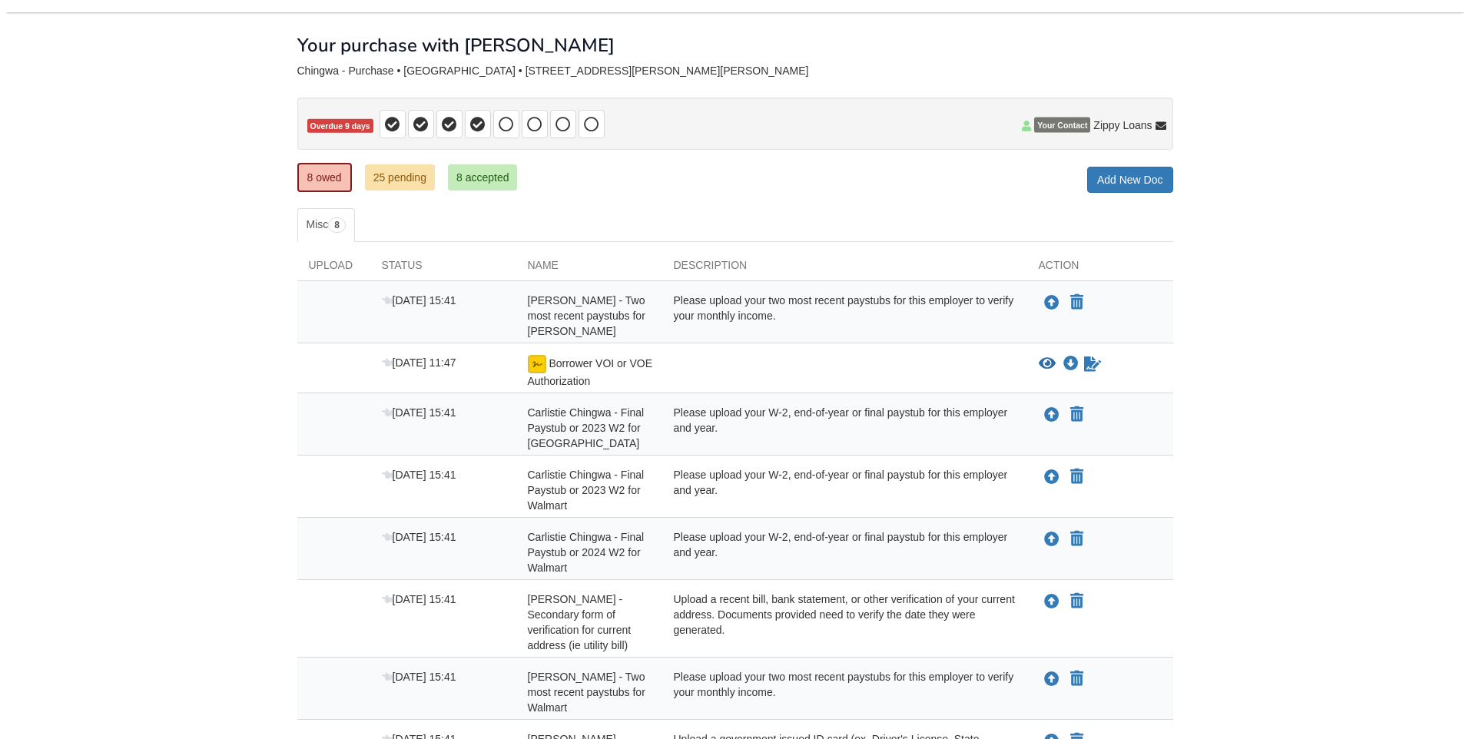
scroll to position [154, 0]
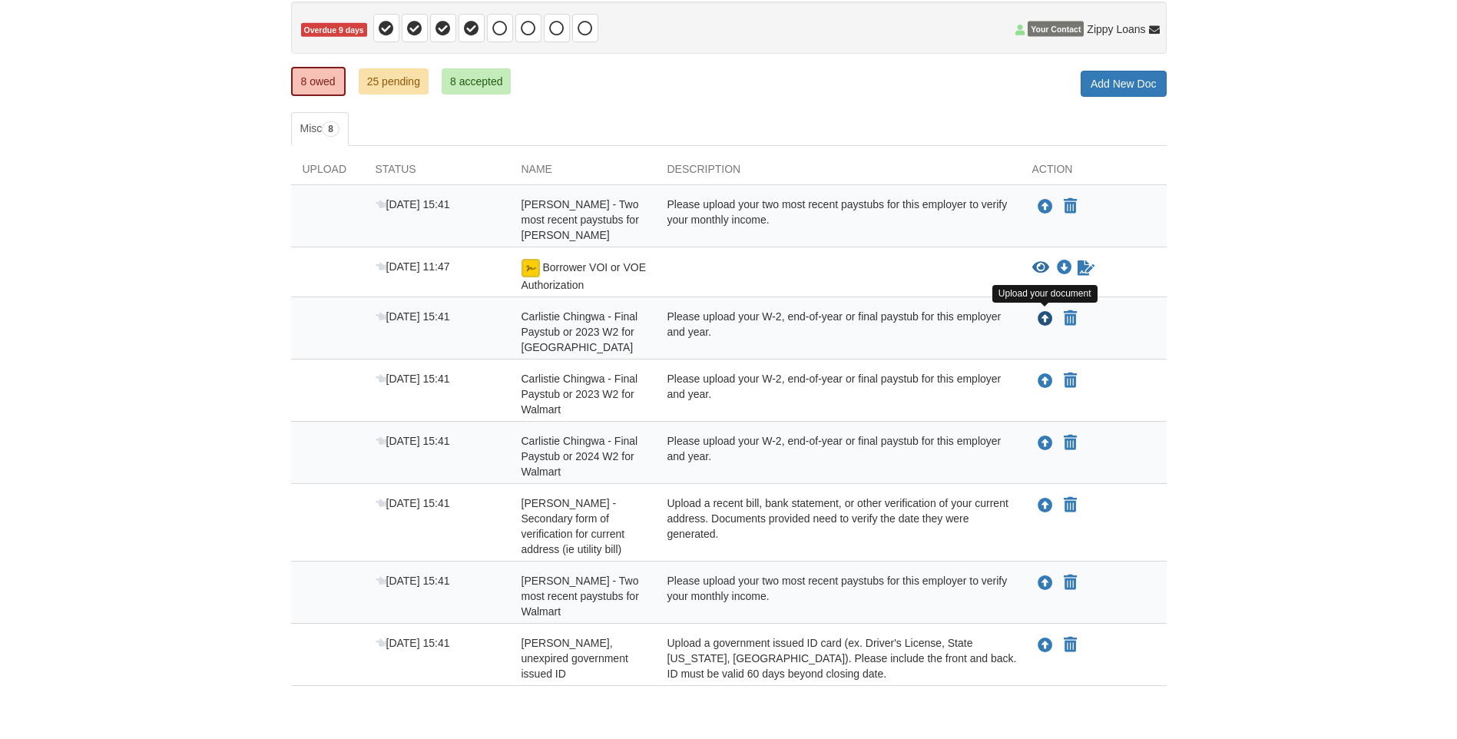
click at [1042, 318] on icon "Upload Carlistie Chingwa - Final Paystub or 2023 W2 for Odawa Casino" at bounding box center [1045, 319] width 15 height 15
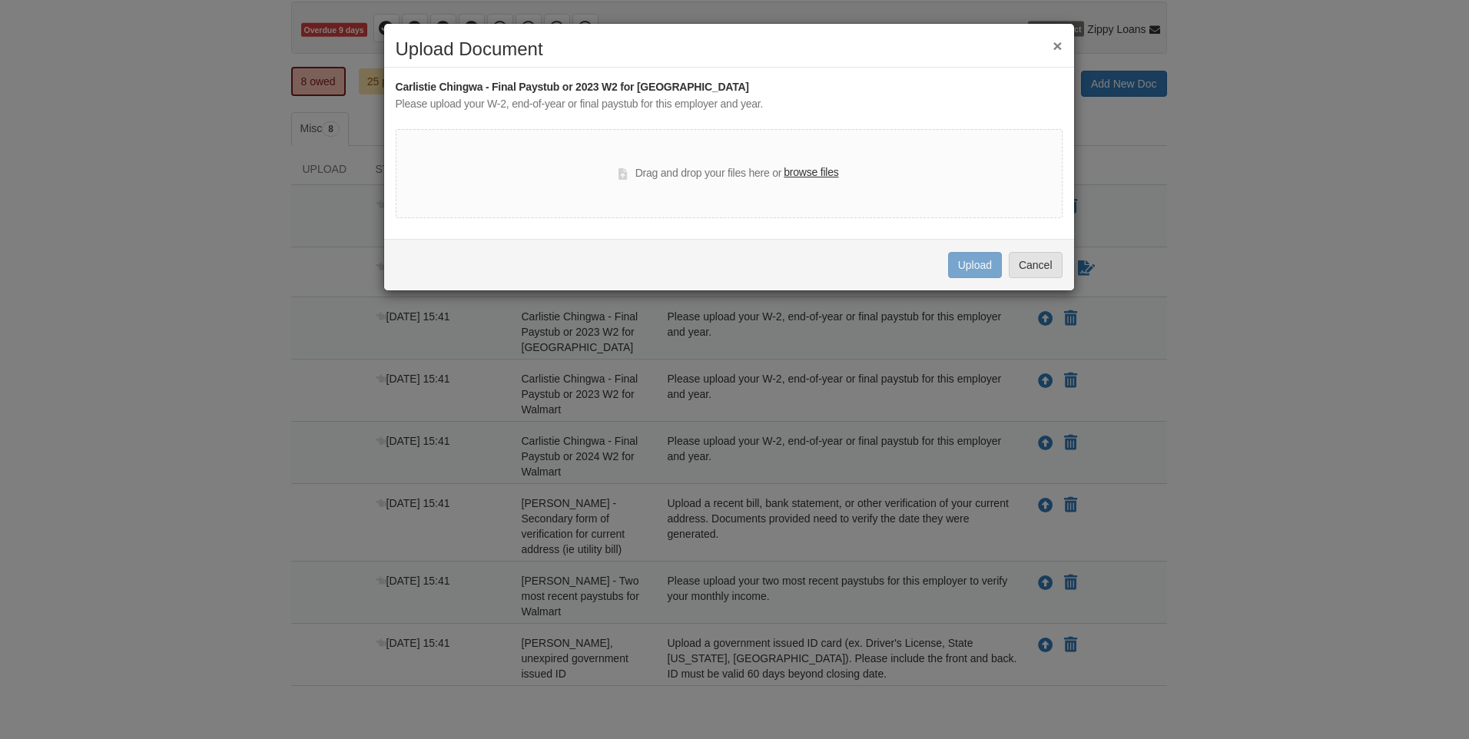
click at [799, 176] on label "browse files" at bounding box center [811, 172] width 55 height 17
click at [0, 0] on input "browse files" at bounding box center [0, 0] width 0 height 0
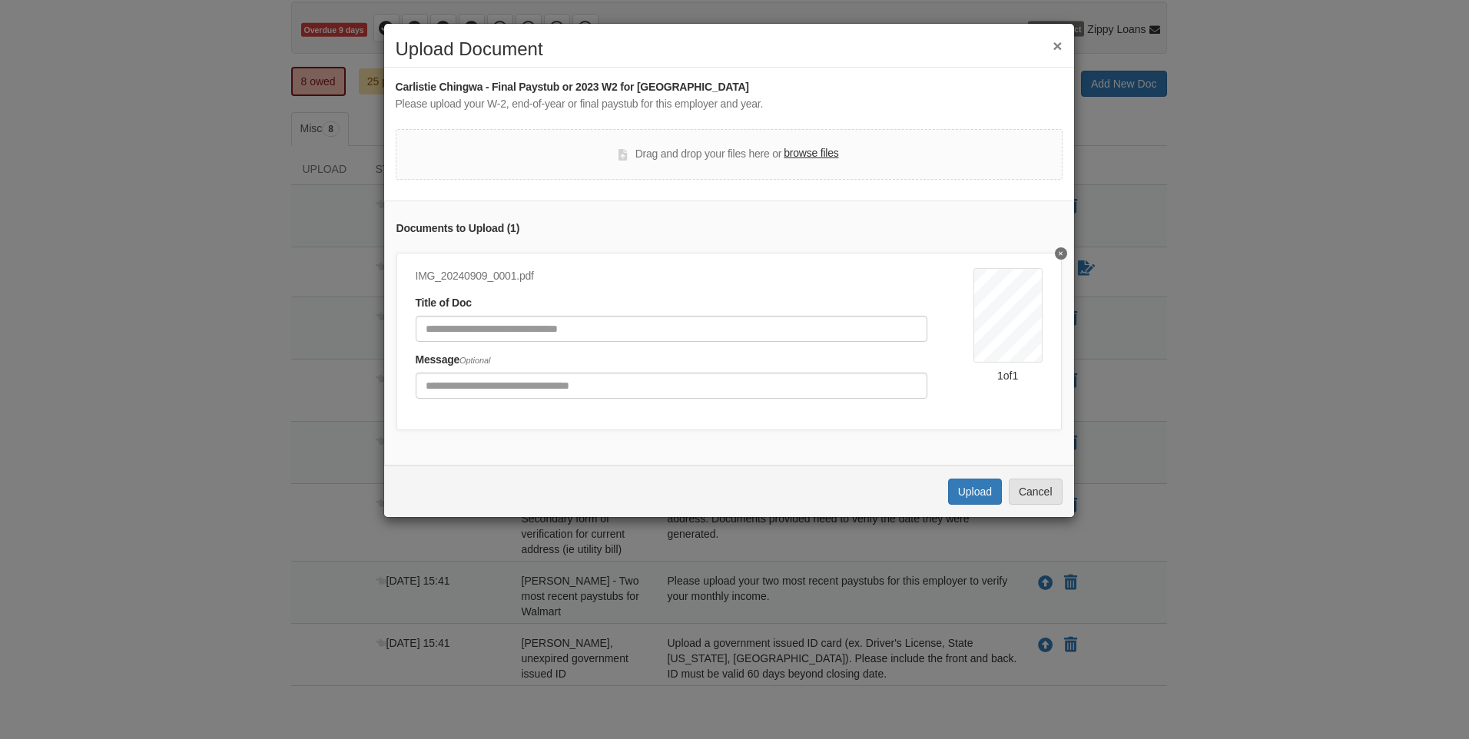
click at [1031, 313] on div "IMG_20240909_0001.pdf Title of Doc Message Optional M a- Zada Female ocH-0481H …" at bounding box center [728, 341] width 665 height 177
drag, startPoint x: 1031, startPoint y: 313, endPoint x: 1023, endPoint y: 257, distance: 56.6
click at [1021, 257] on div "IMG_20240909_0001.pdf Title of Doc Message Optional M a- Zada Female ocH-0481H …" at bounding box center [728, 341] width 665 height 177
click at [1040, 256] on div "IMG_20240909_0001.pdf Title of Doc Message Optional M a- Zada Female ocH-0481H …" at bounding box center [728, 341] width 665 height 177
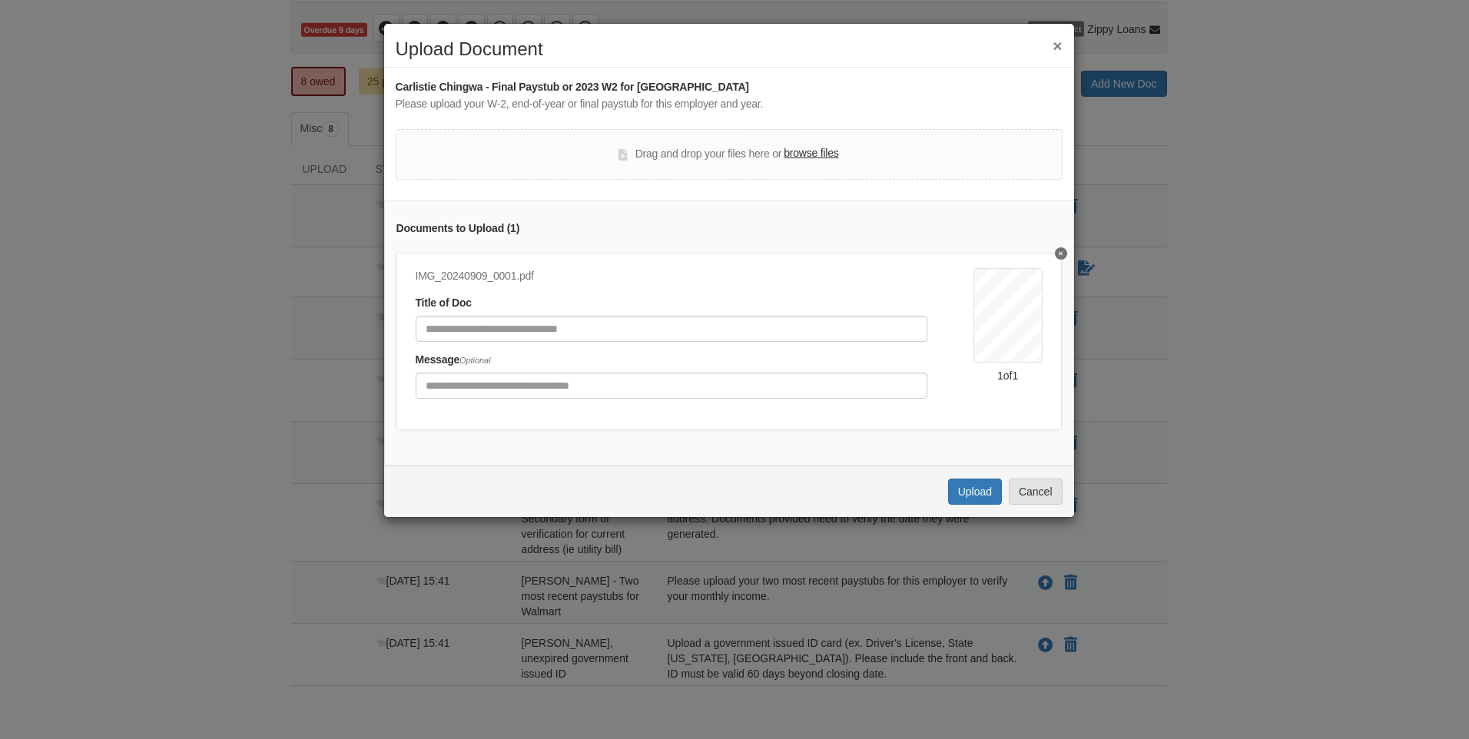
click at [1055, 255] on button "Delete undefined" at bounding box center [1061, 253] width 12 height 12
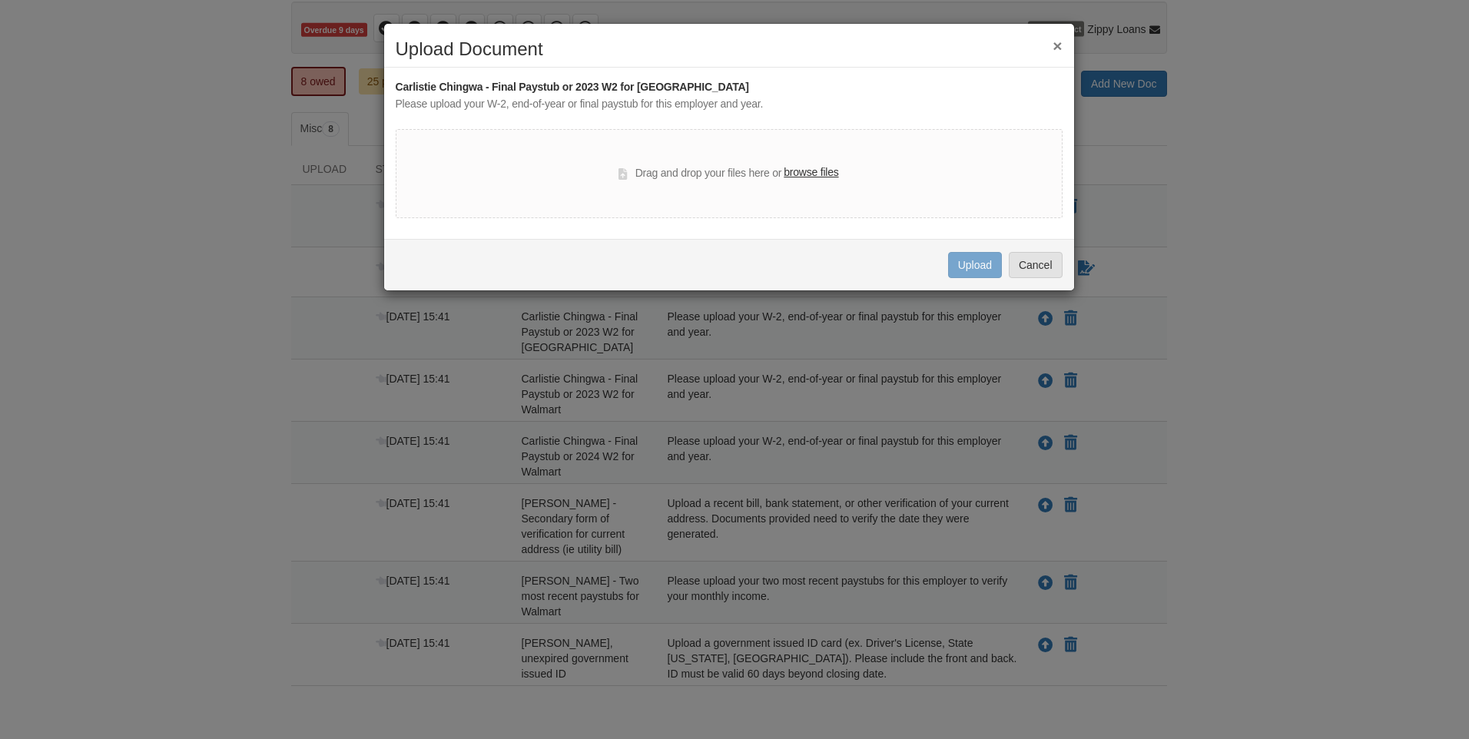
click at [840, 176] on div "Drag and drop your files here or browse files" at bounding box center [729, 173] width 667 height 89
click at [837, 176] on label "browse files" at bounding box center [811, 172] width 55 height 17
click at [0, 0] on input "browse files" at bounding box center [0, 0] width 0 height 0
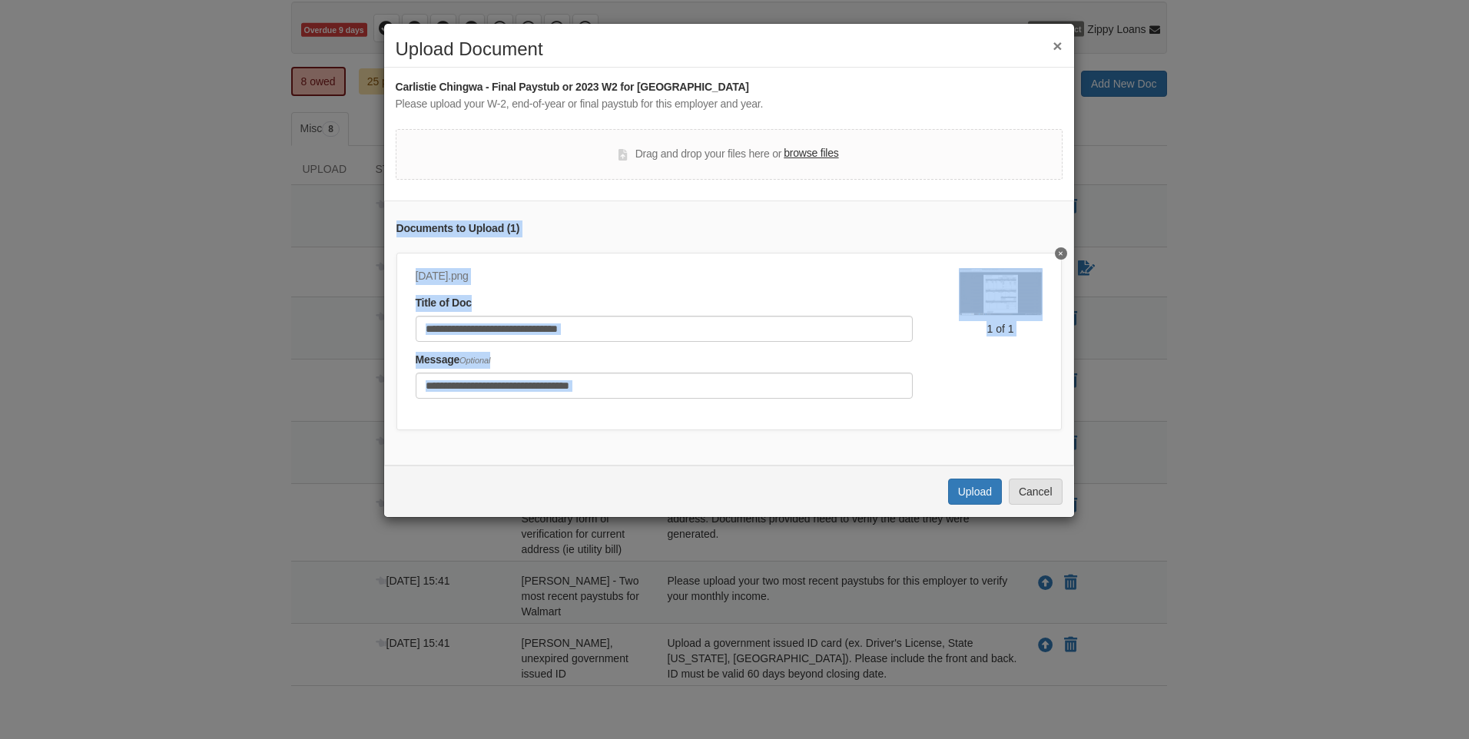
click at [756, 298] on div "Title of Doc" at bounding box center [664, 318] width 497 height 47
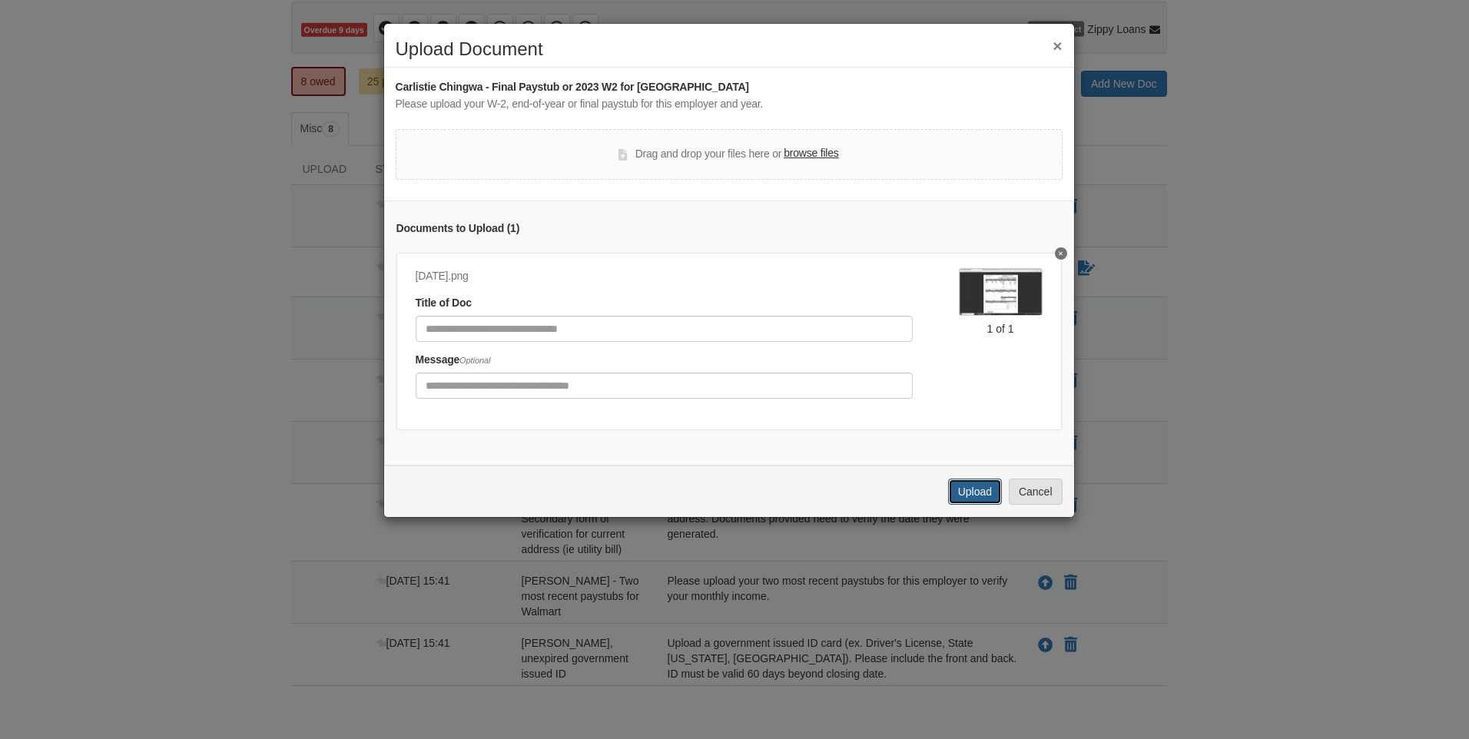
click at [980, 496] on button "Upload" at bounding box center [975, 492] width 54 height 26
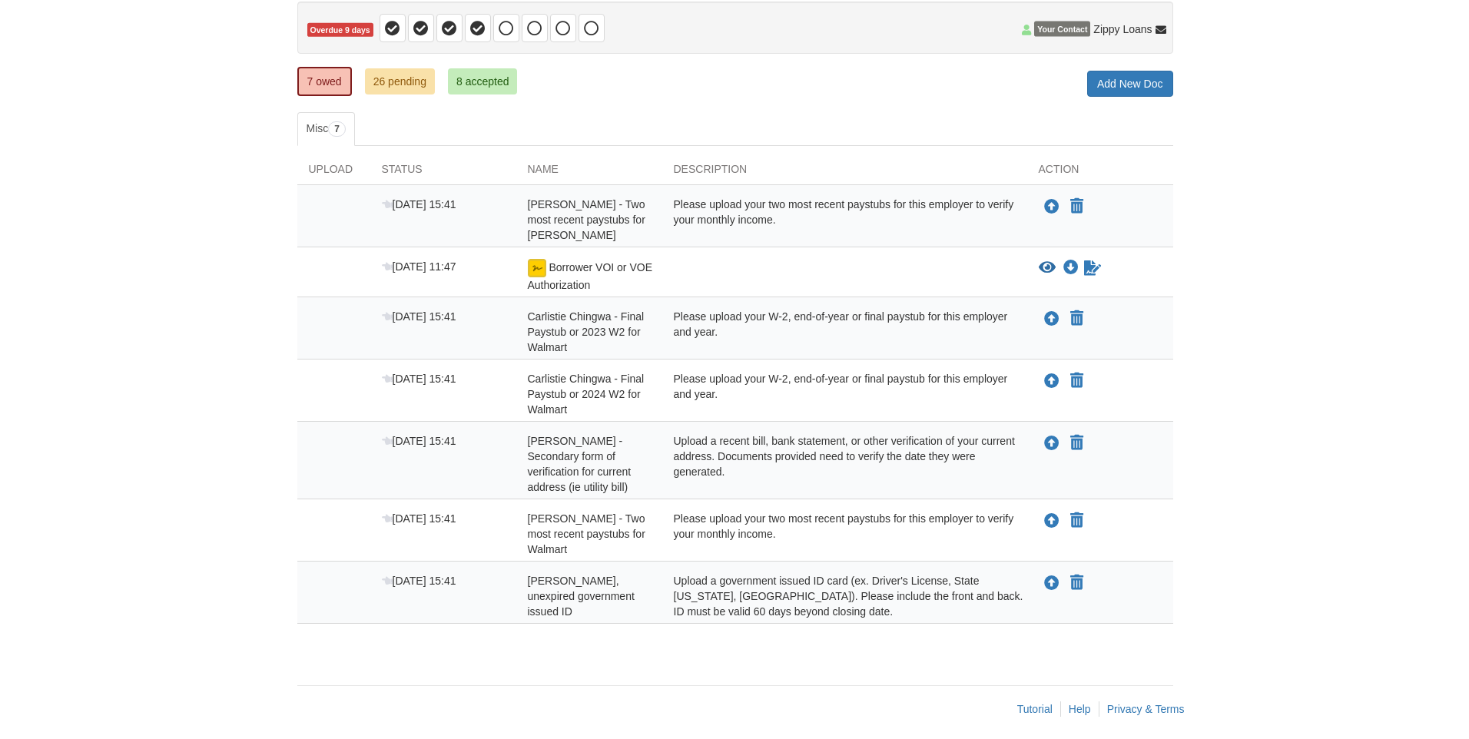
scroll to position [154, 0]
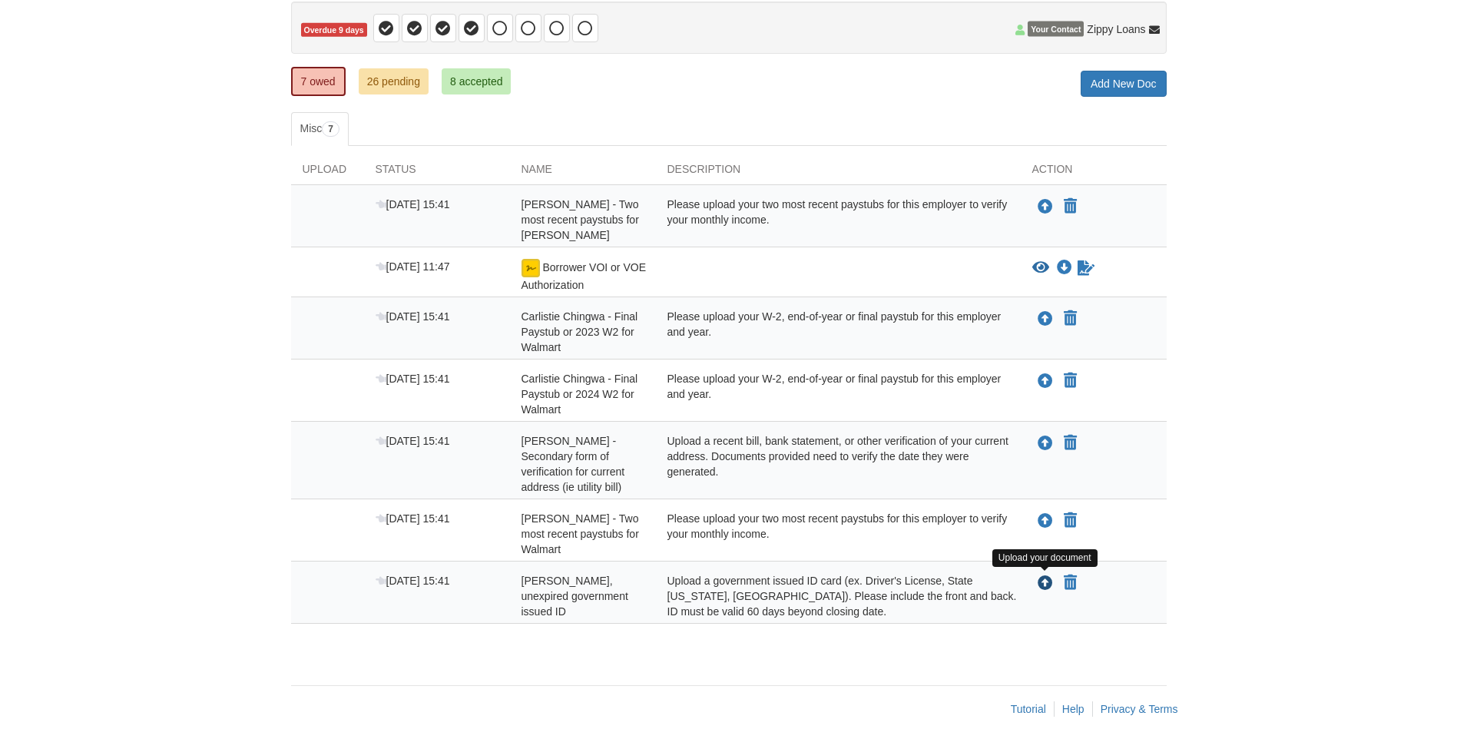
click at [1043, 577] on icon "Upload Carlistie Chingwa - Valid, unexpired government issued ID" at bounding box center [1045, 583] width 15 height 15
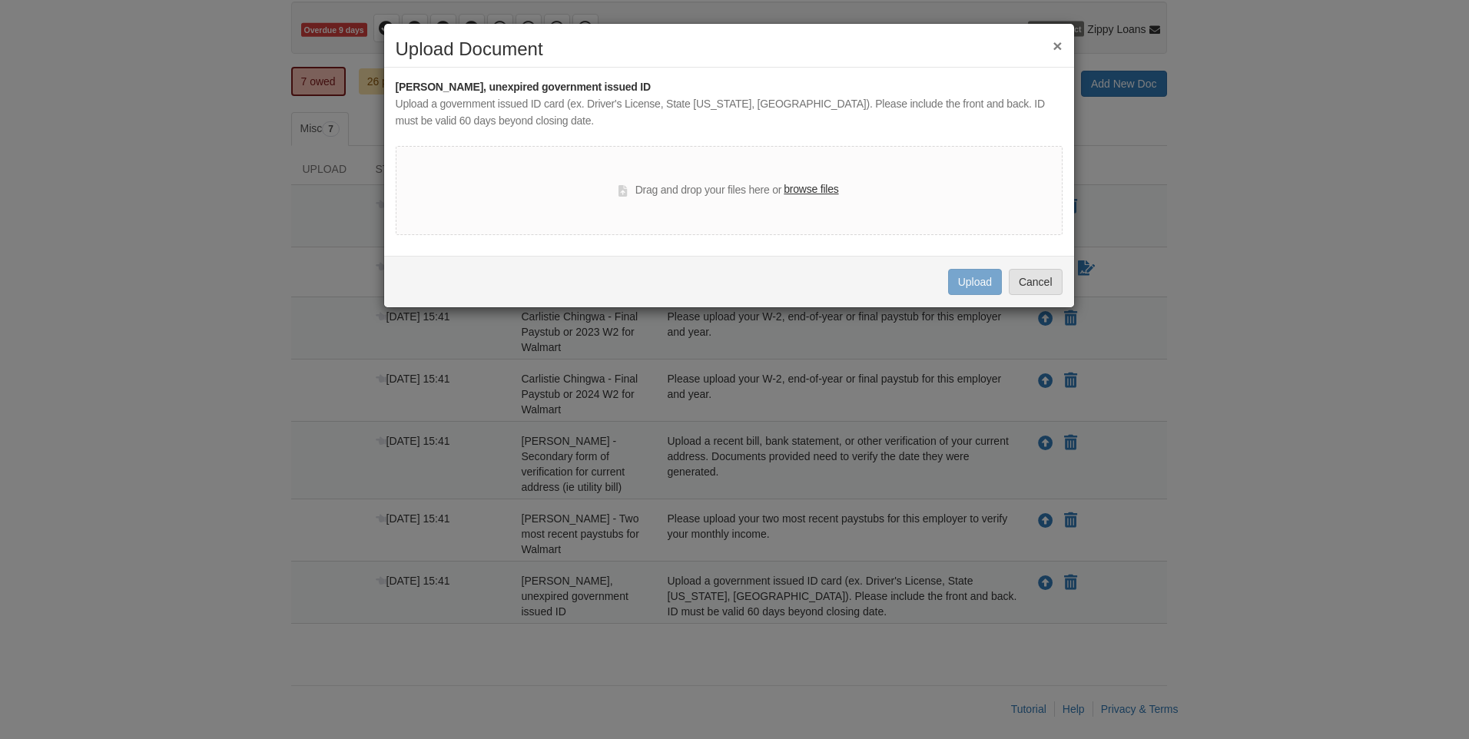
click at [835, 194] on label "browse files" at bounding box center [811, 189] width 55 height 17
click at [0, 0] on input "browse files" at bounding box center [0, 0] width 0 height 0
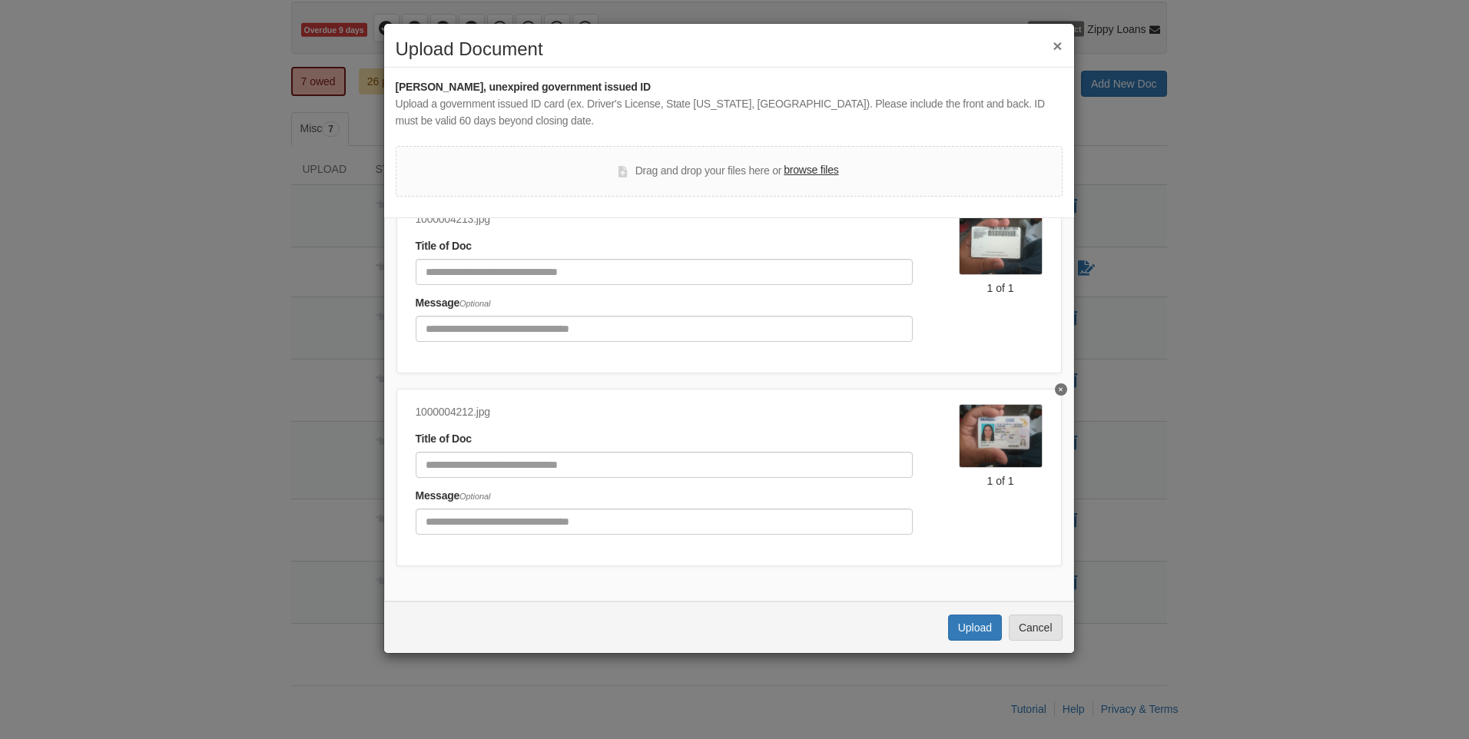
scroll to position [85, 0]
click at [978, 630] on button "Upload" at bounding box center [975, 628] width 54 height 26
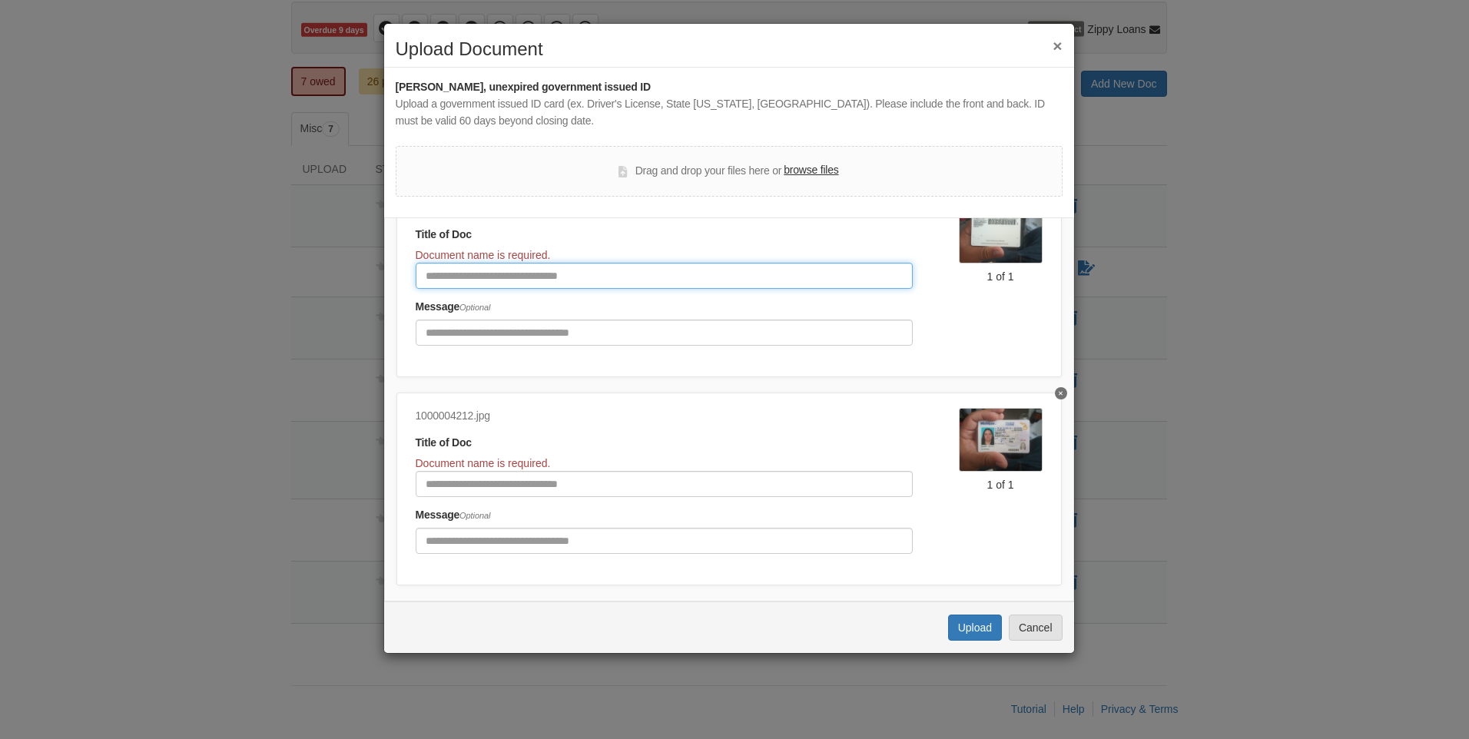
click at [512, 287] on input "Document Title" at bounding box center [664, 276] width 497 height 26
type input "****"
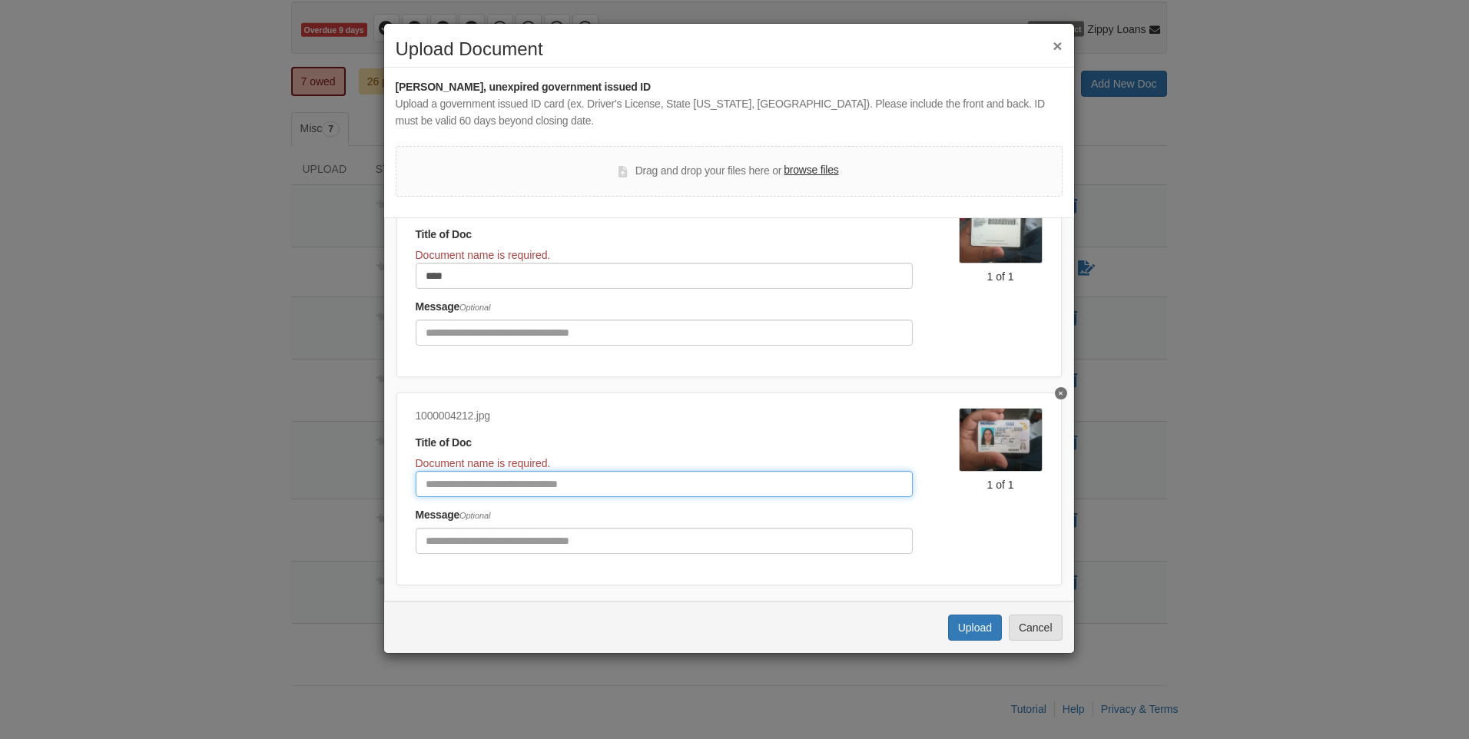
click at [520, 487] on input "Document Title" at bounding box center [664, 484] width 497 height 26
type input "*****"
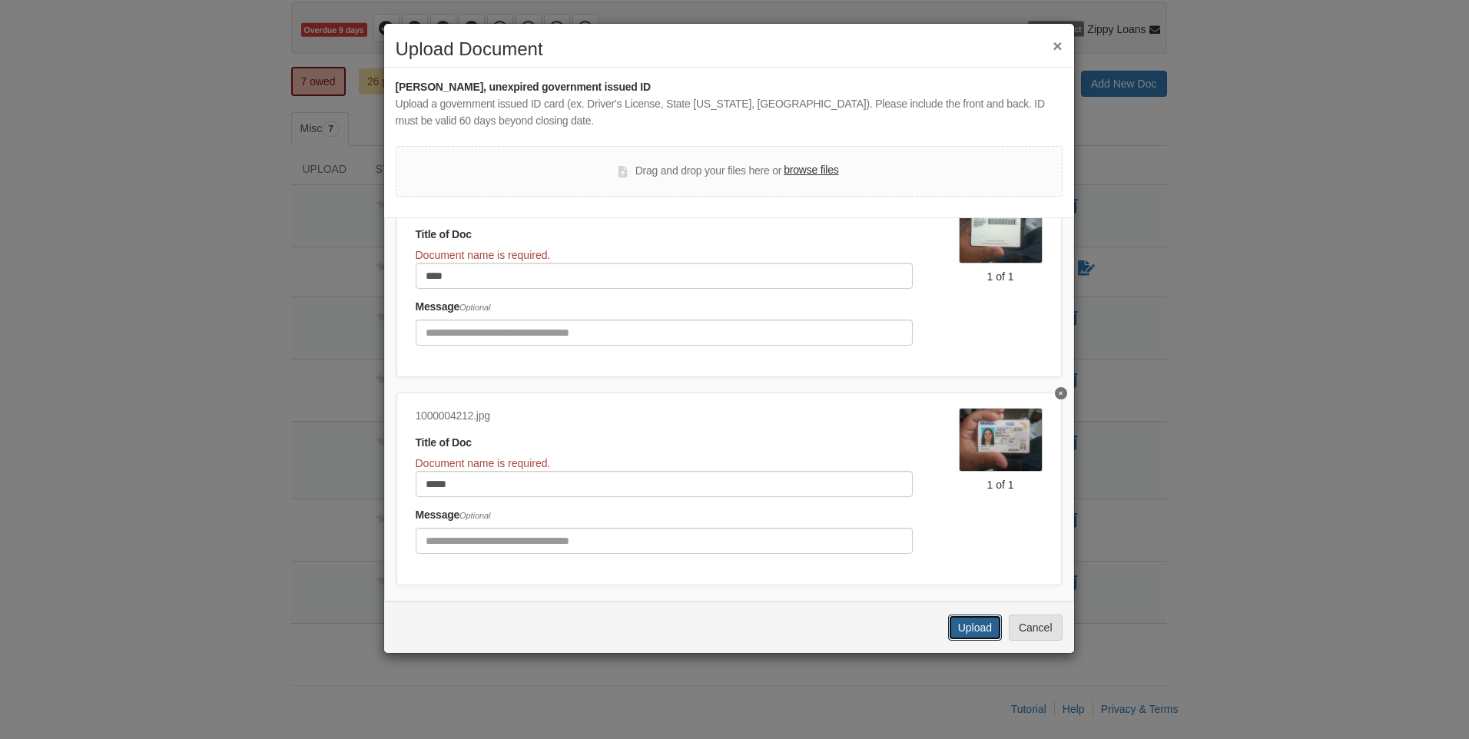
click at [986, 627] on button "Upload" at bounding box center [975, 628] width 54 height 26
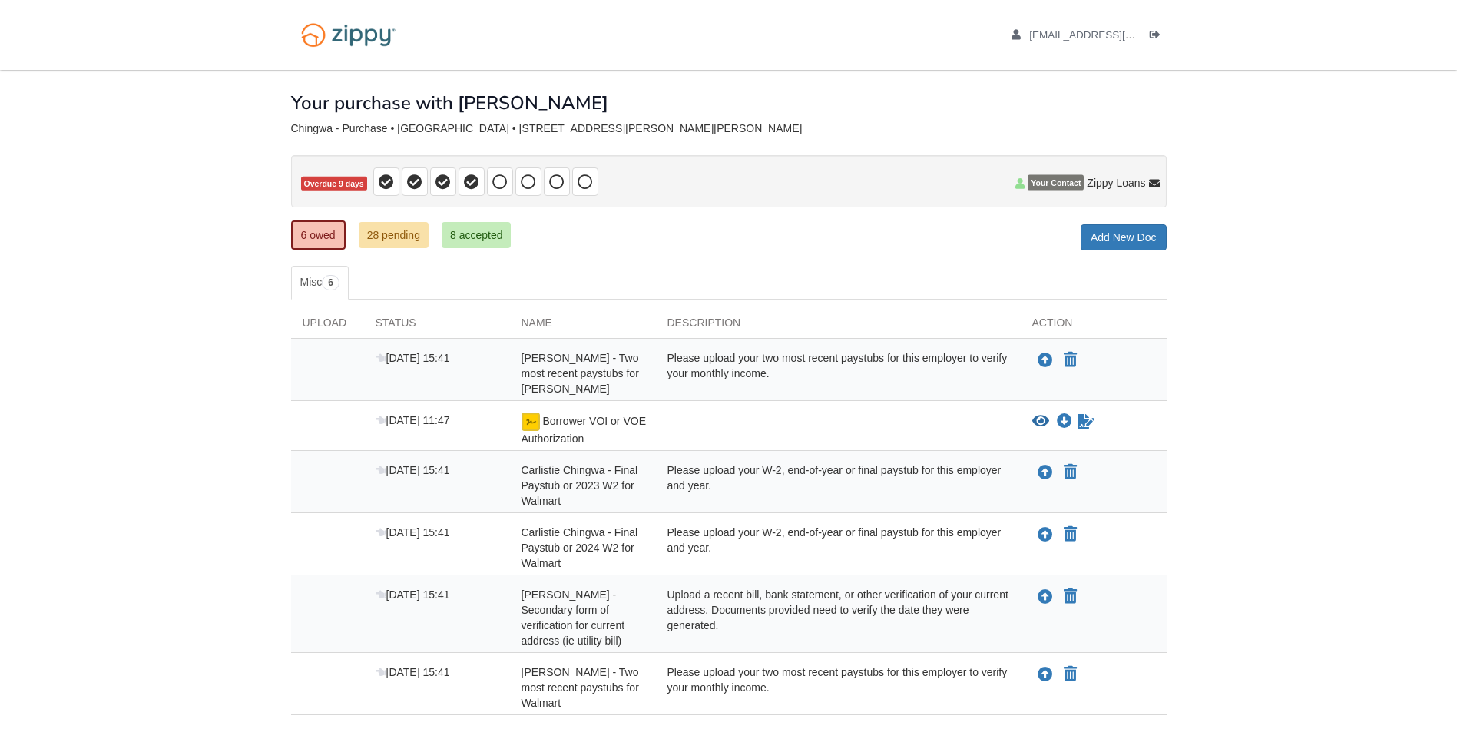
scroll to position [100, 0]
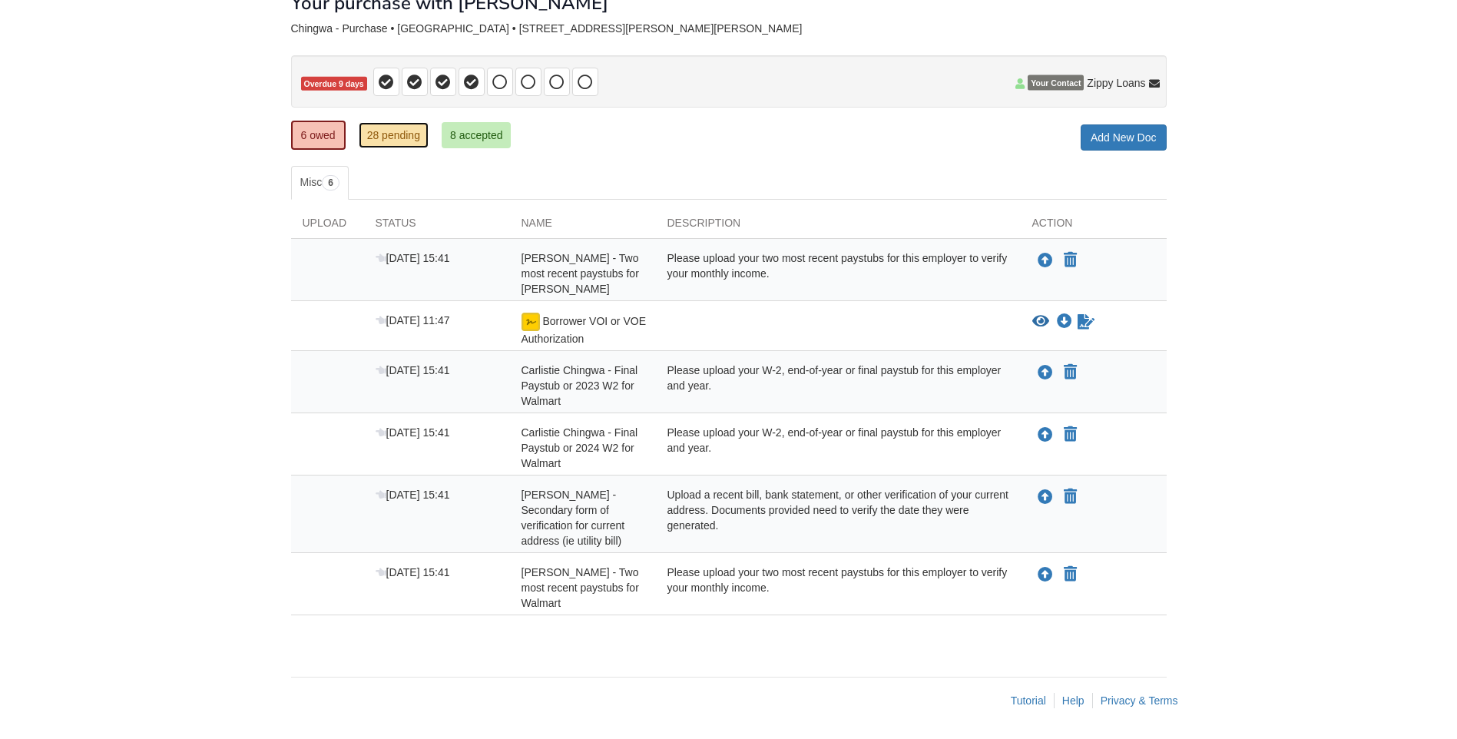
click at [415, 134] on link "28 pending" at bounding box center [394, 135] width 70 height 26
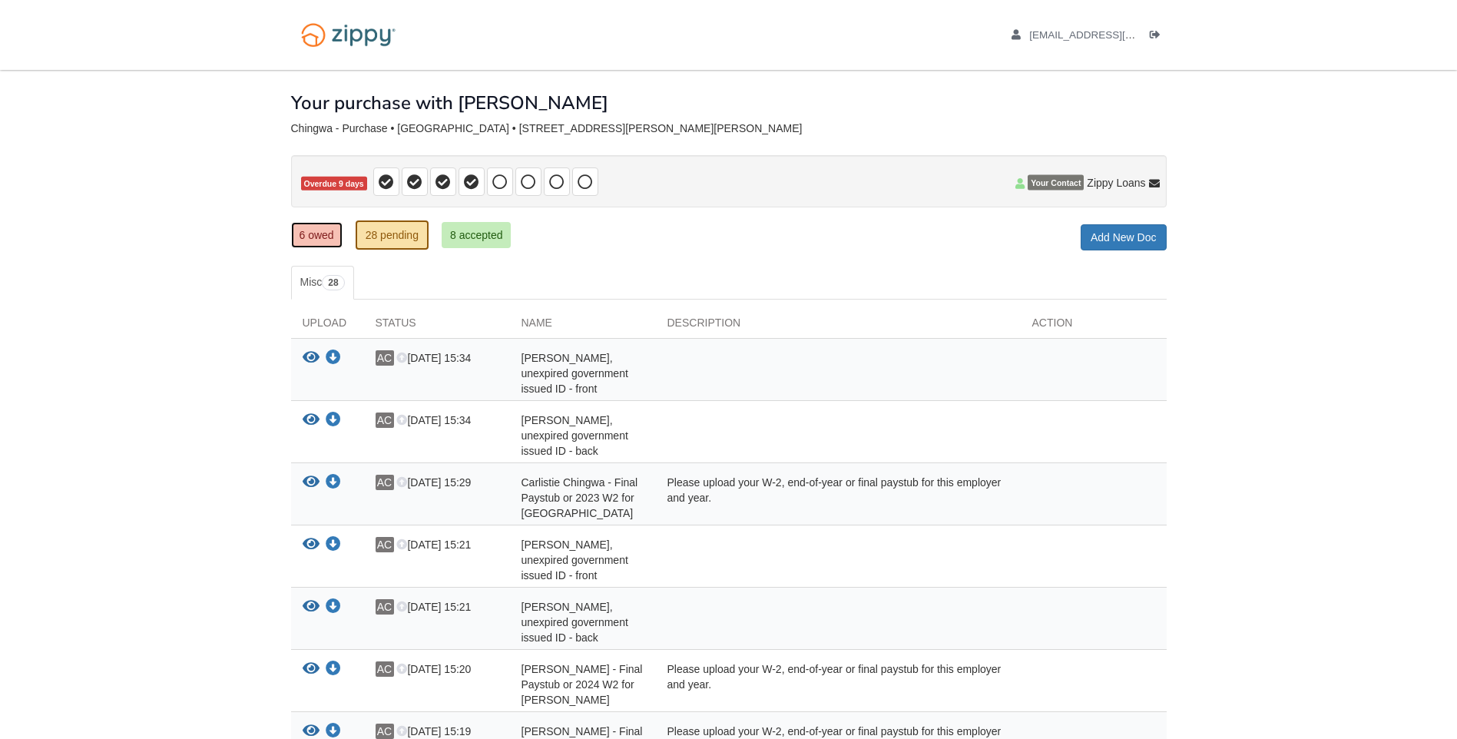
click at [317, 239] on link "6 owed" at bounding box center [316, 235] width 51 height 26
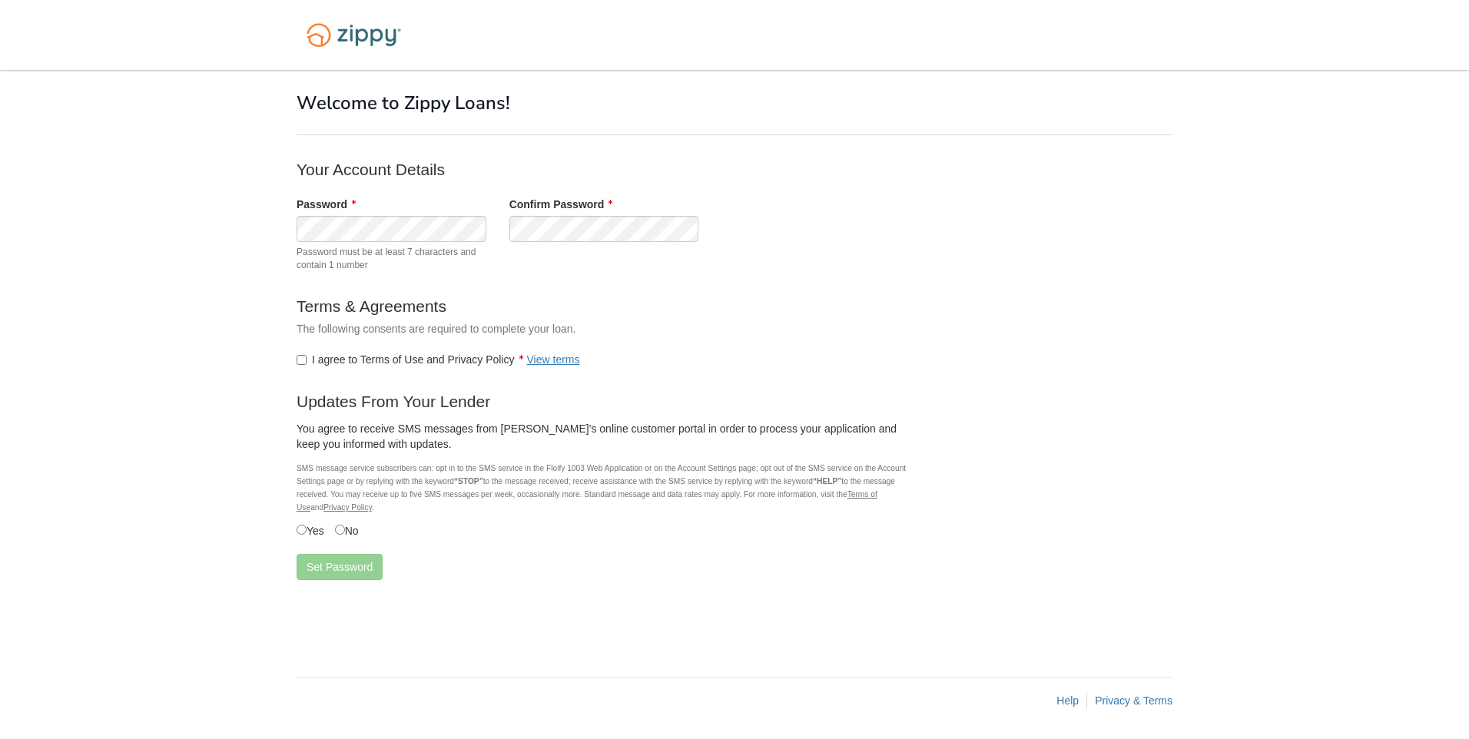
click at [296, 366] on div "I agree to Terms of Use and Privacy Policy View terms" at bounding box center [604, 359] width 638 height 31
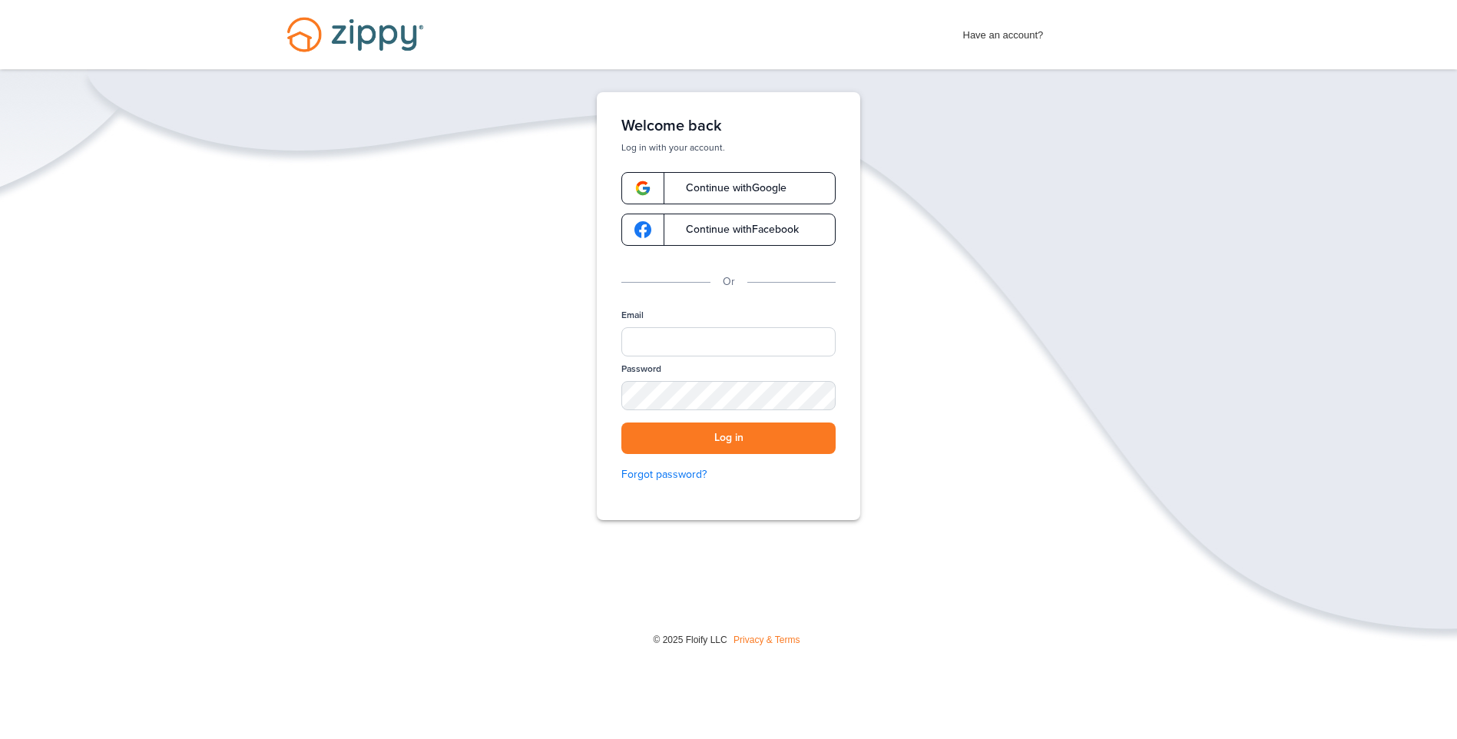
drag, startPoint x: 704, startPoint y: 318, endPoint x: 704, endPoint y: 336, distance: 17.7
click at [704, 321] on div "Email" at bounding box center [729, 336] width 214 height 54
click at [704, 336] on input "Email" at bounding box center [729, 341] width 214 height 29
type input "**********"
click at [622, 423] on button "Log in" at bounding box center [729, 438] width 214 height 31
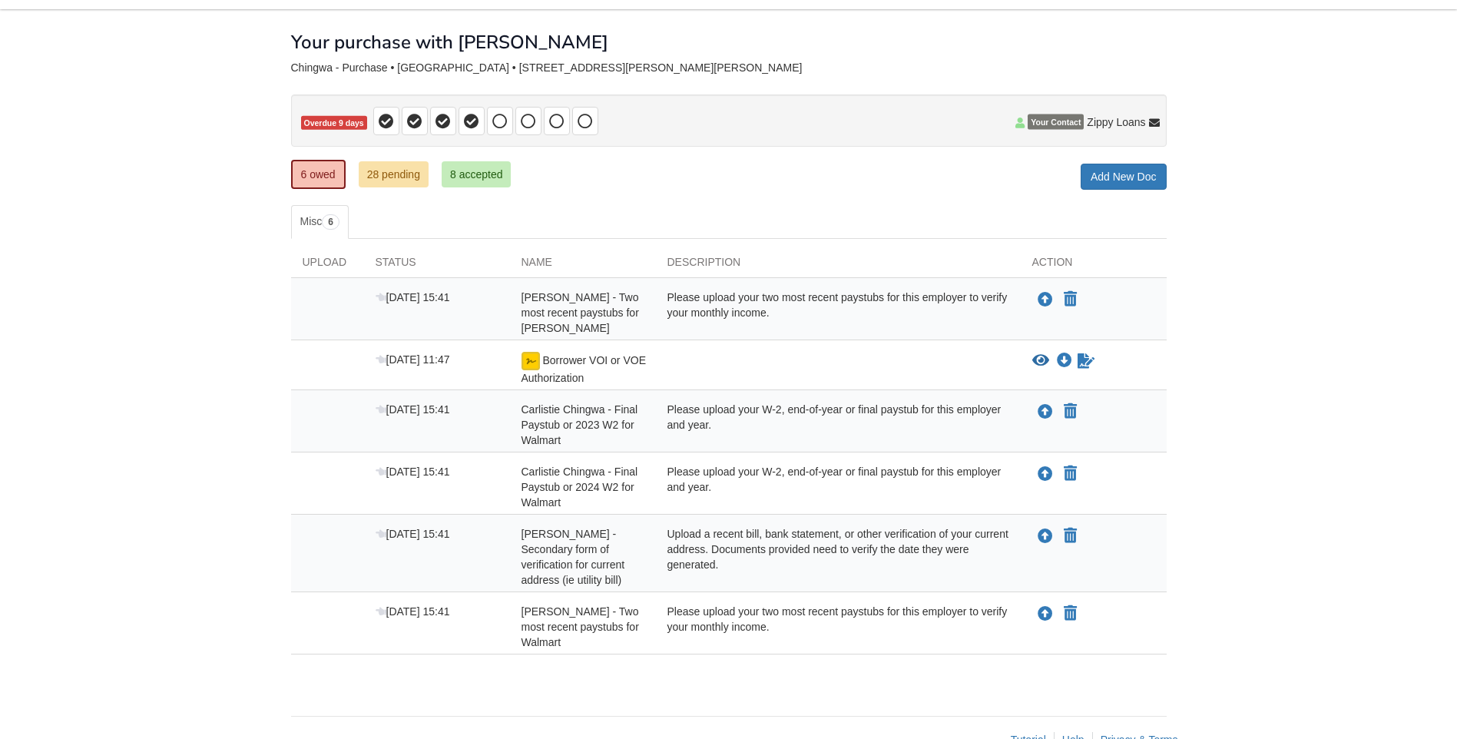
scroll to position [23, 0]
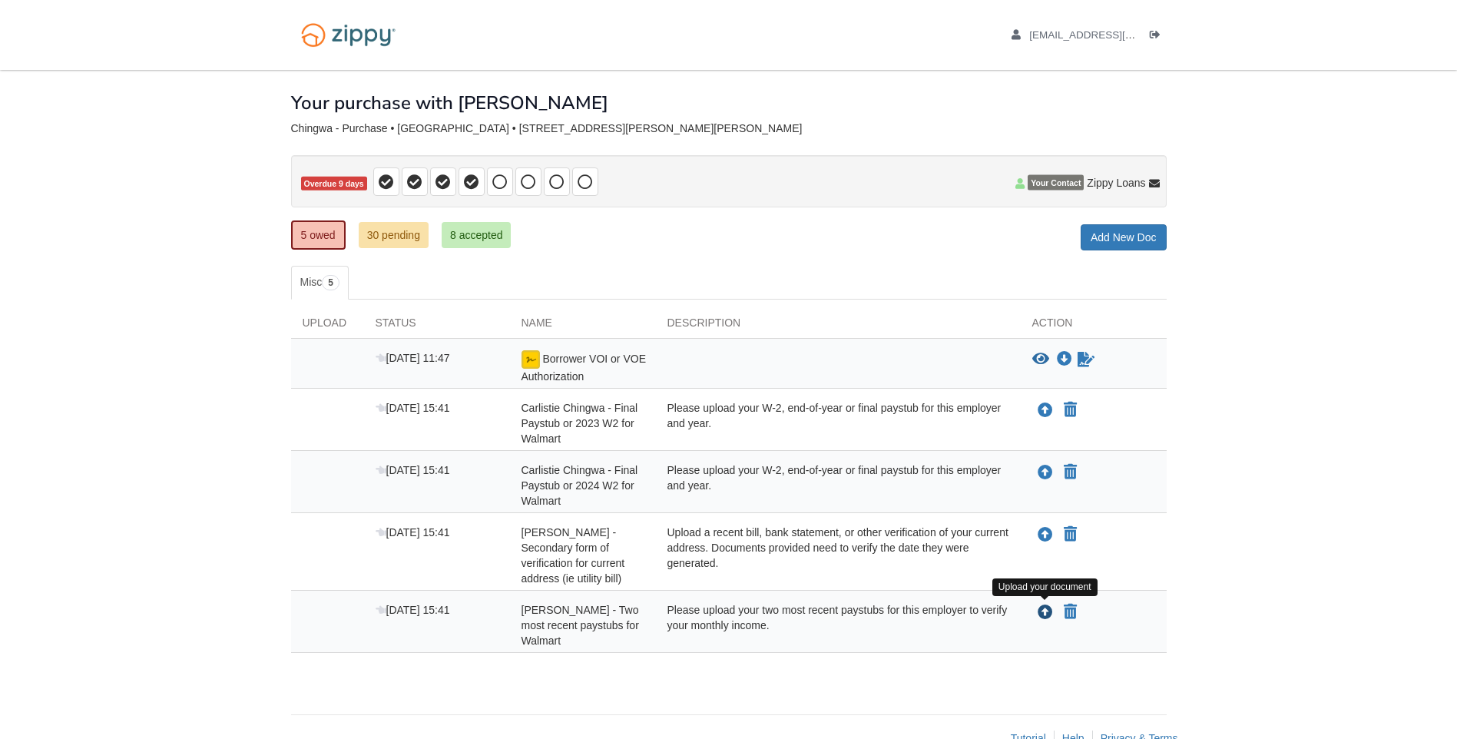
click at [1039, 608] on icon "Upload Carlistie Chingwa - Two most recent paystubs for Walmart" at bounding box center [1045, 612] width 15 height 15
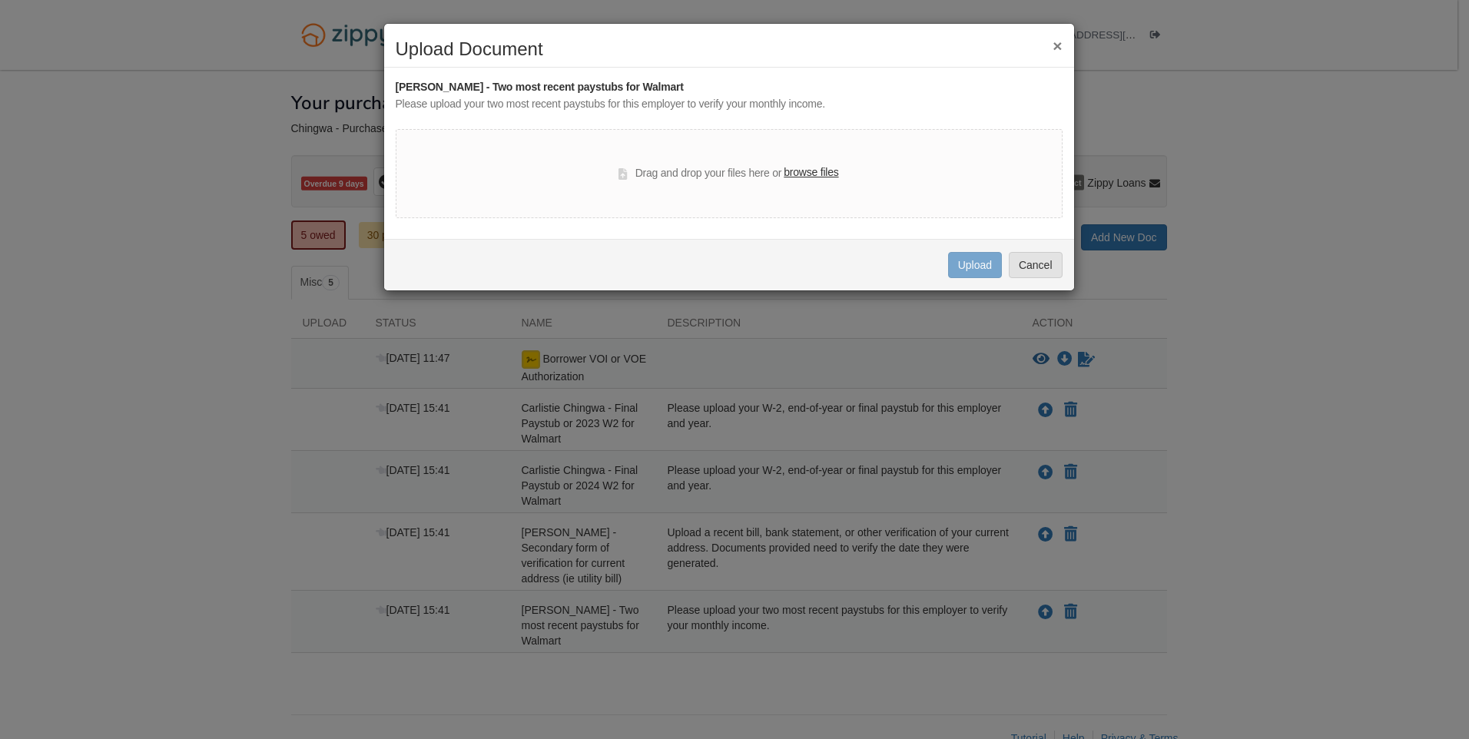
click at [803, 170] on label "browse files" at bounding box center [811, 172] width 55 height 17
click at [0, 0] on input "browse files" at bounding box center [0, 0] width 0 height 0
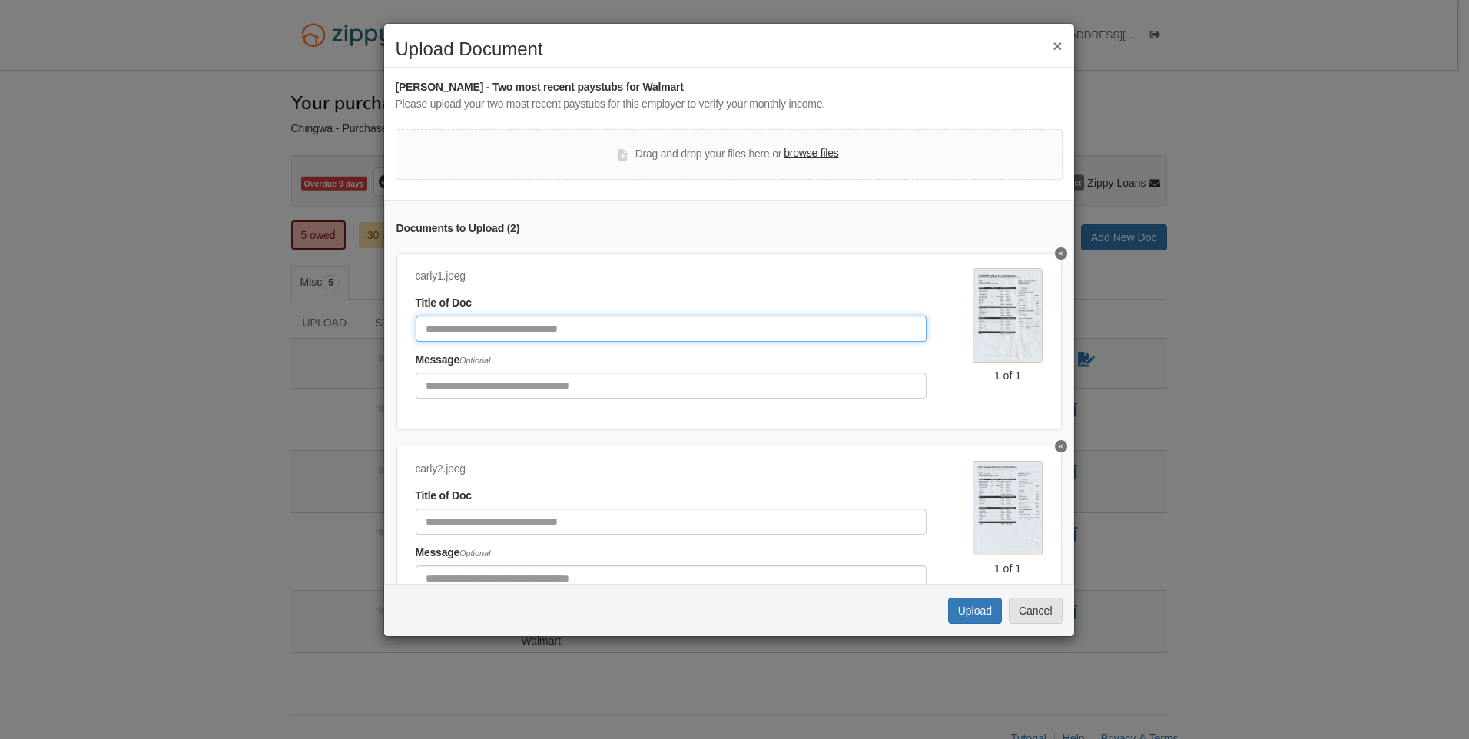
click at [598, 330] on input "Document Title" at bounding box center [672, 329] width 512 height 26
type input "******"
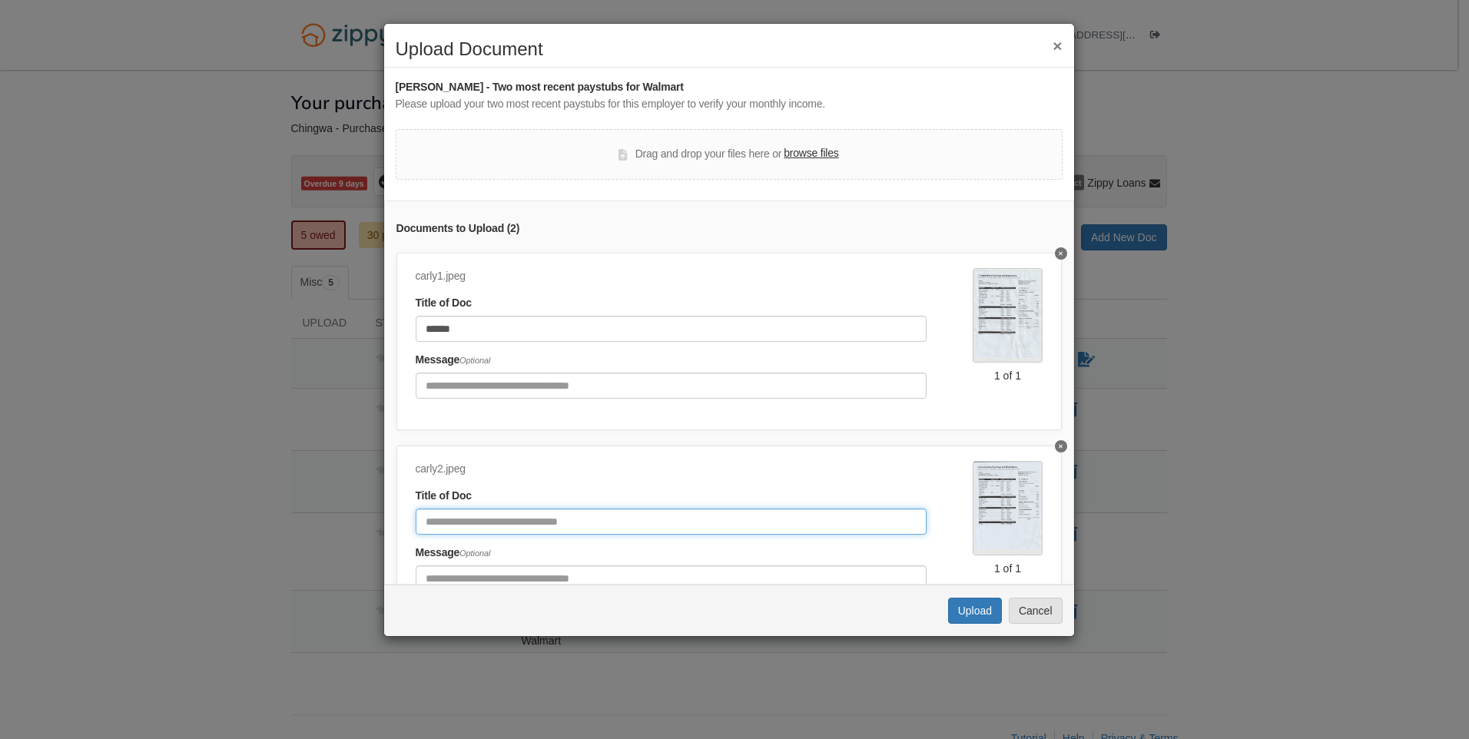
click at [498, 521] on input "Document Title" at bounding box center [672, 522] width 512 height 26
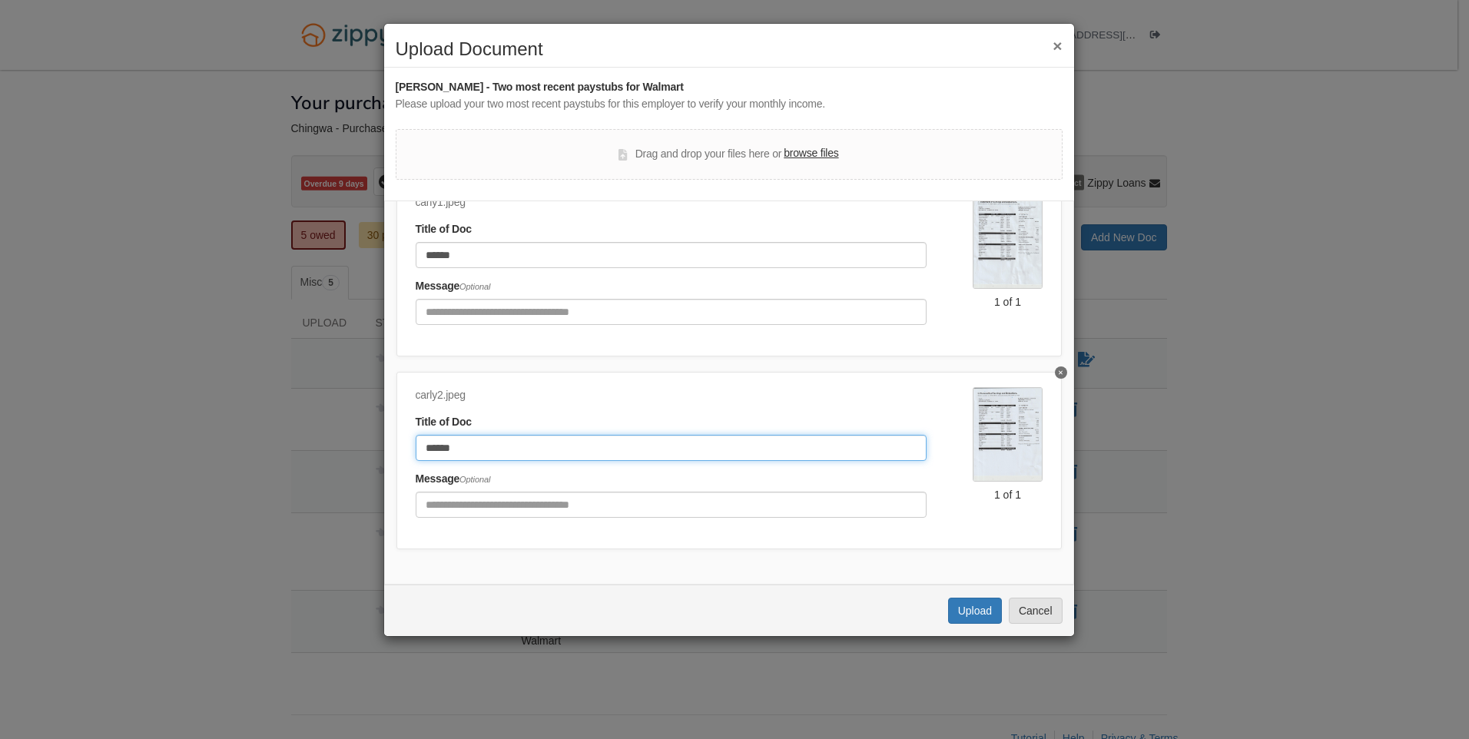
scroll to position [85, 0]
type input "******"
click at [987, 615] on button "Upload" at bounding box center [975, 611] width 54 height 26
